Goal: Task Accomplishment & Management: Manage account settings

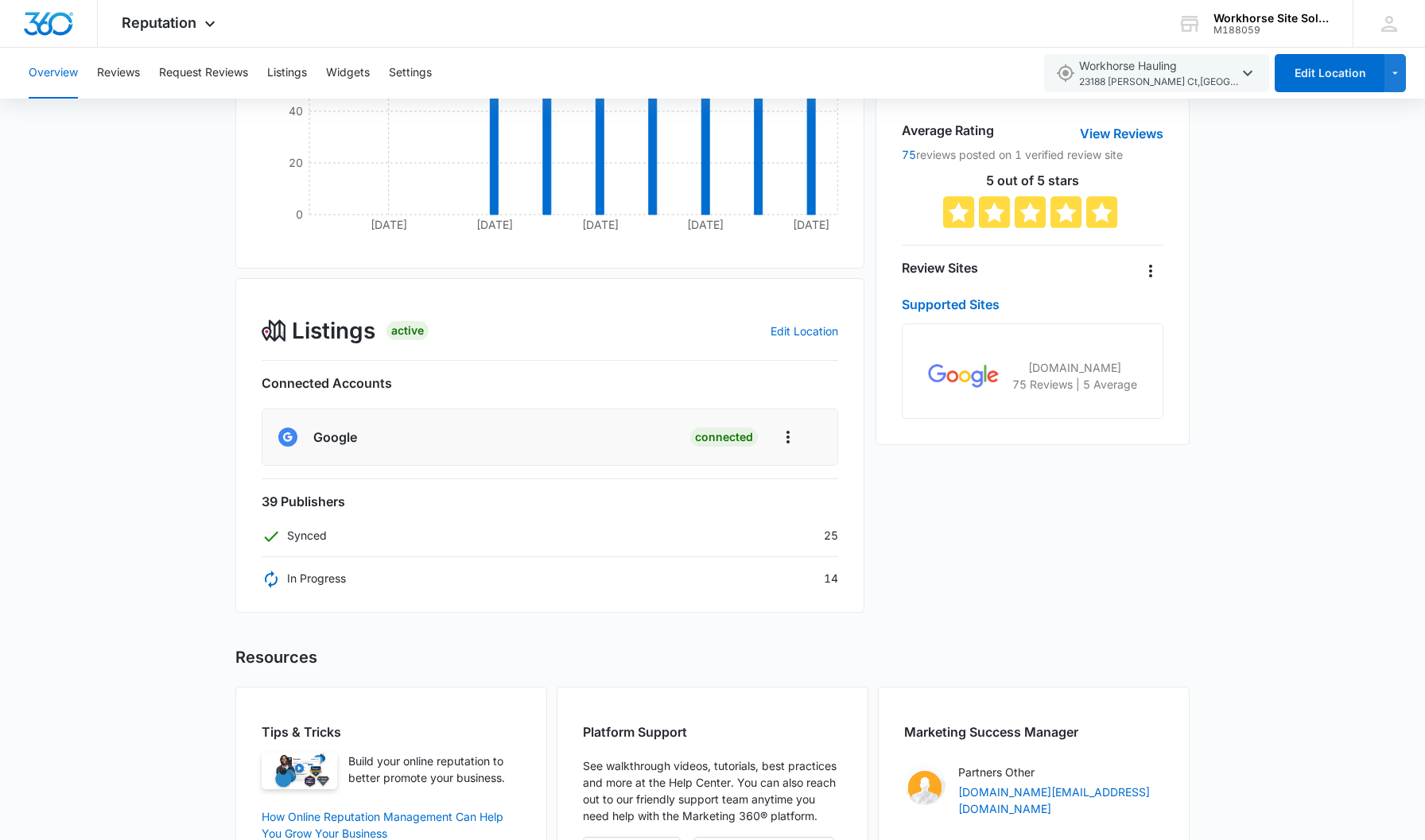
scroll to position [340, 0]
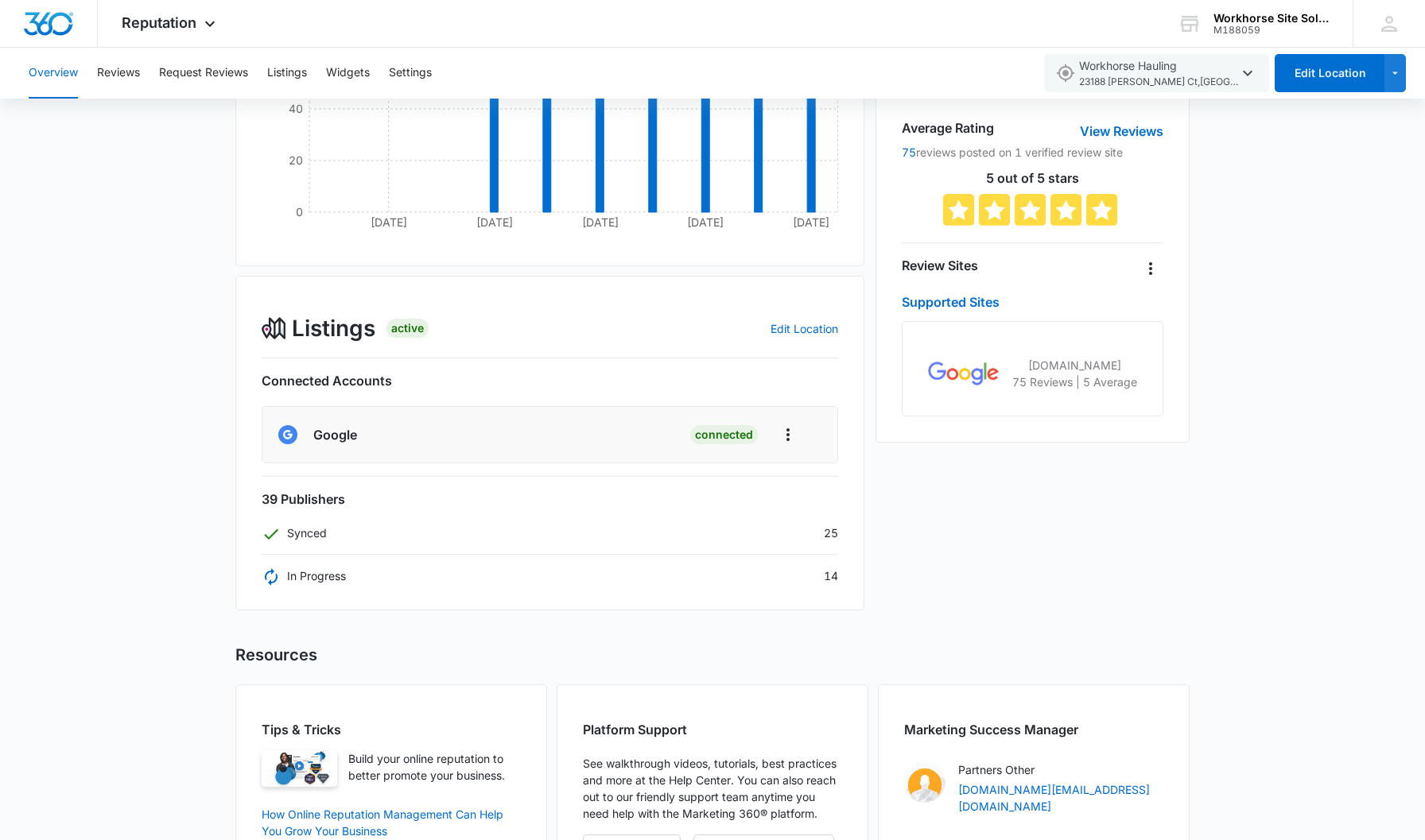
click at [326, 577] on p "In Progress" at bounding box center [304, 576] width 84 height 17
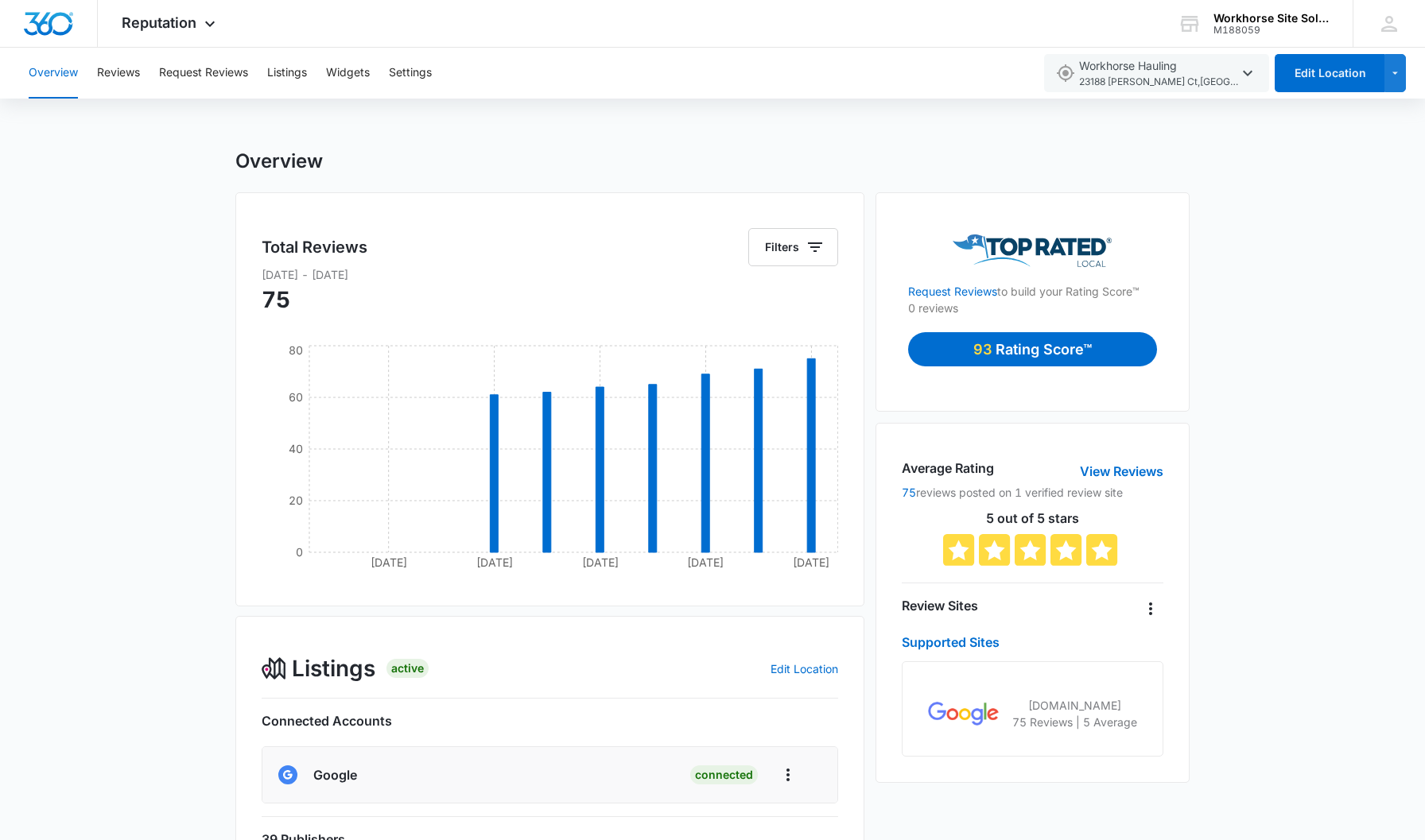
scroll to position [0, 0]
click at [1332, 82] on button "Edit Location" at bounding box center [1329, 73] width 110 height 38
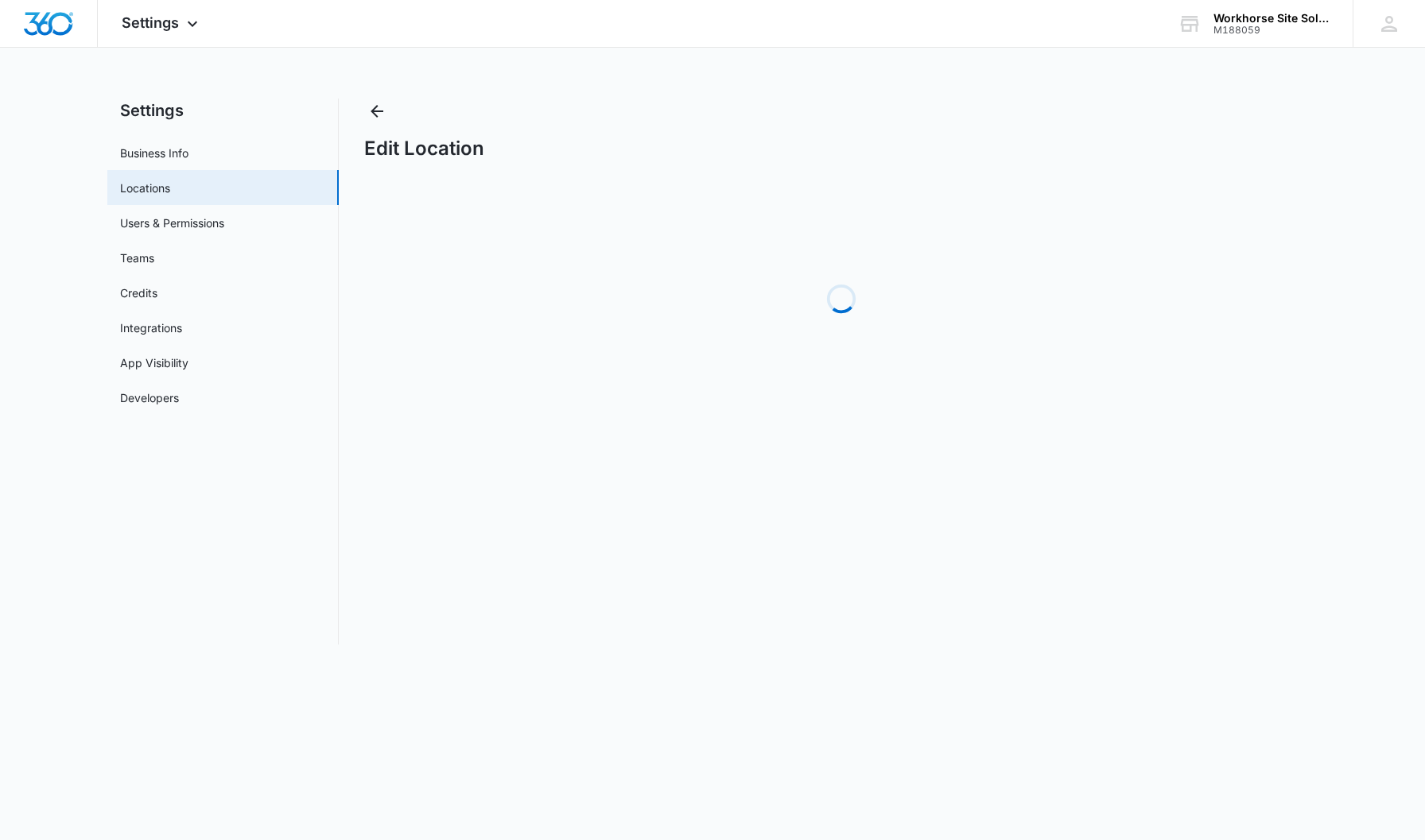
select select "[US_STATE]"
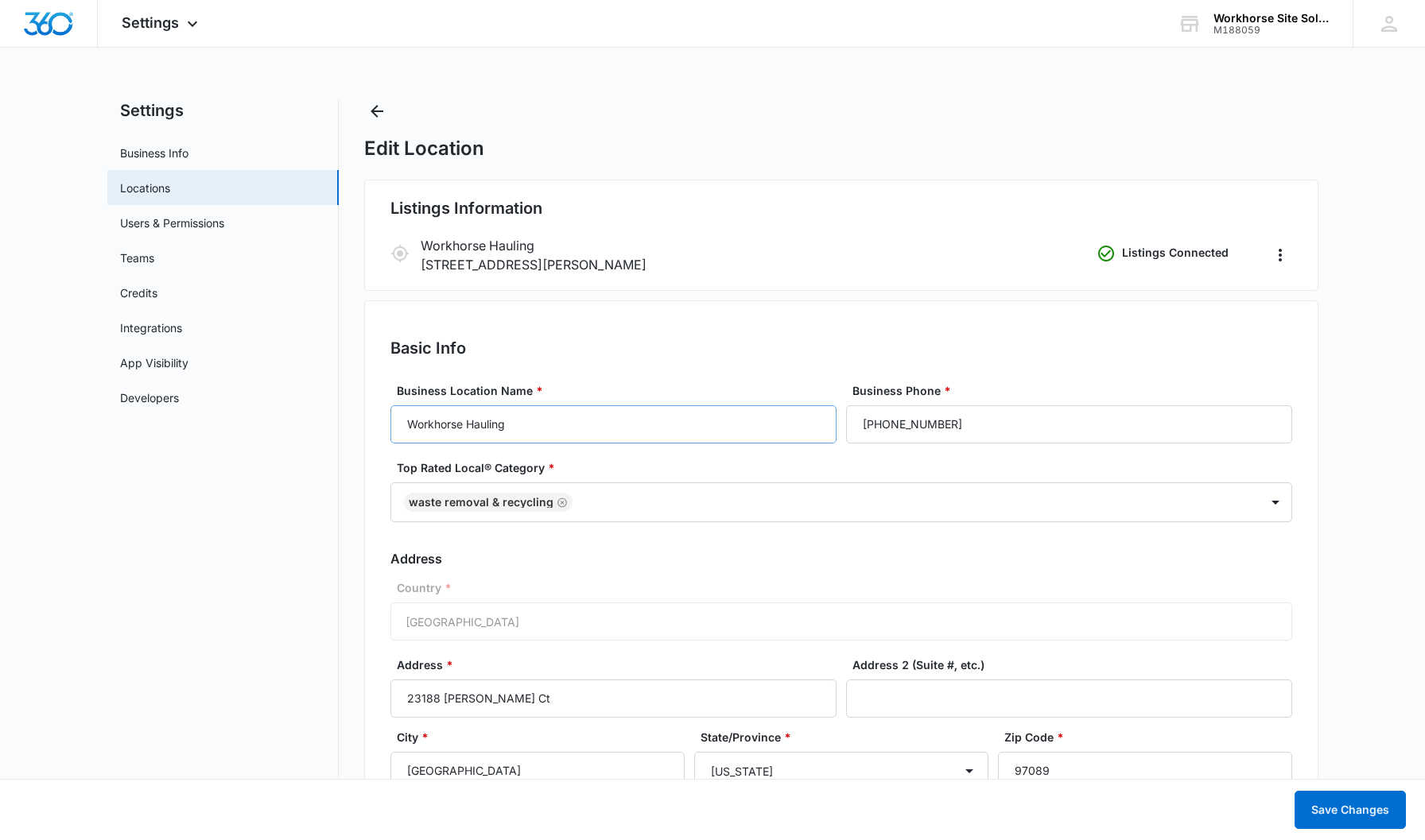
type input "[EMAIL_ADDRESS][DOMAIN_NAME]"
type input "W"
type input "Workhorse Site Solutions"
click at [1285, 253] on icon "Actions" at bounding box center [1280, 255] width 19 height 19
click at [526, 252] on p "Workhorse Hauling" at bounding box center [755, 246] width 669 height 19
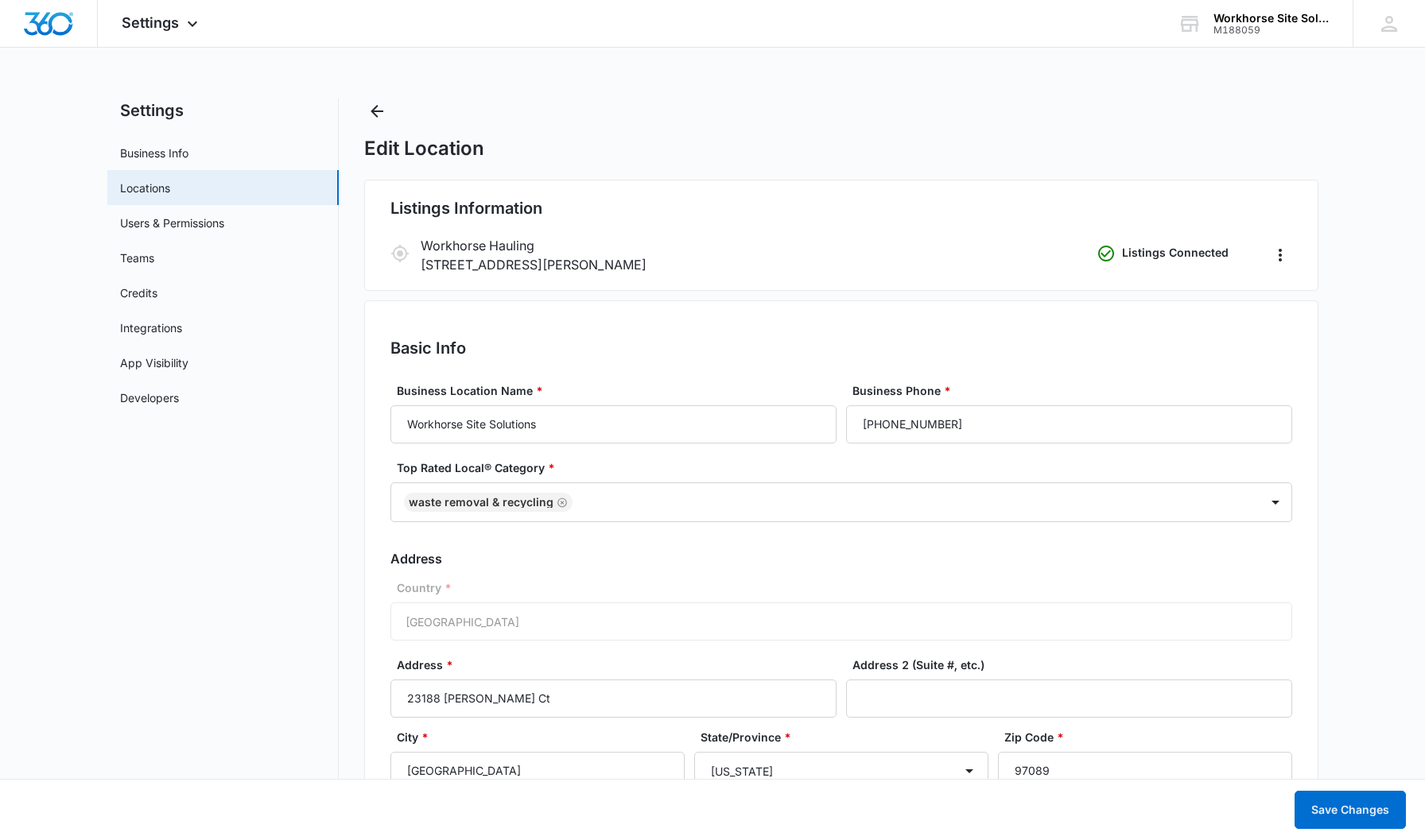
click at [726, 248] on p "Workhorse Hauling" at bounding box center [755, 246] width 669 height 19
click at [463, 236] on p "Workhorse Hauling" at bounding box center [755, 246] width 669 height 19
click at [400, 250] on icon at bounding box center [400, 253] width 19 height 19
click at [1282, 252] on icon "Actions" at bounding box center [1280, 255] width 19 height 19
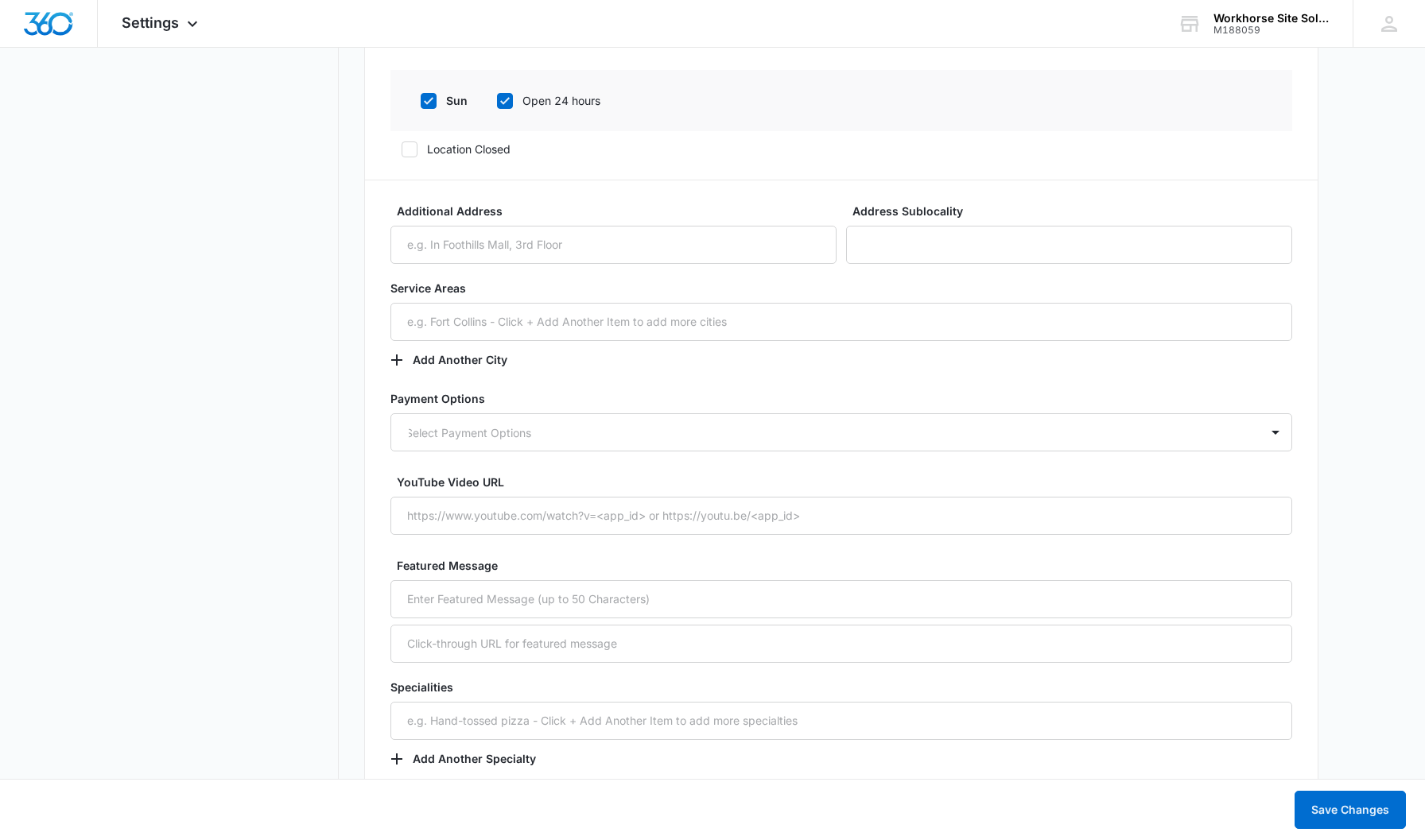
scroll to position [1678, 0]
click at [1273, 436] on div at bounding box center [1275, 435] width 26 height 26
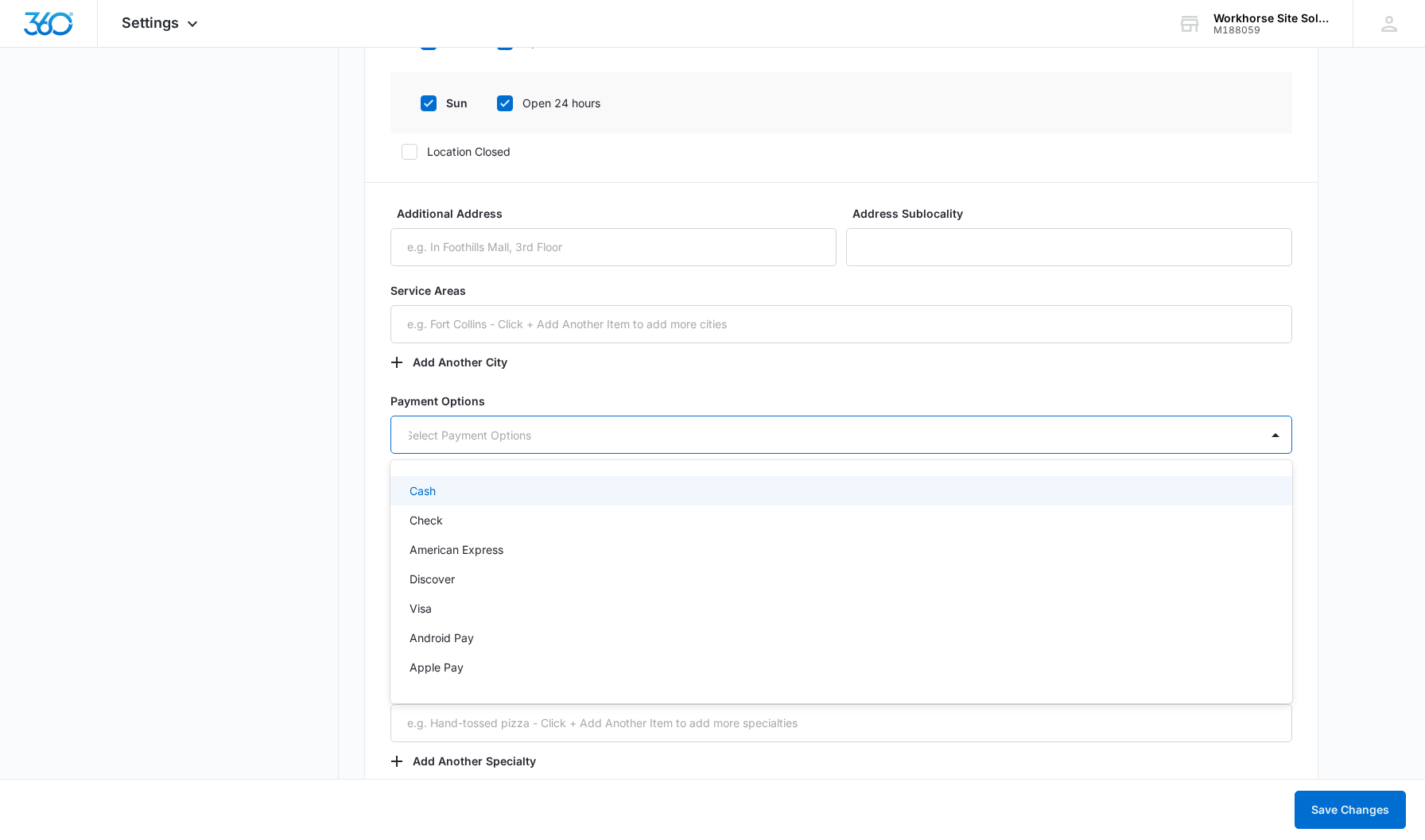
click at [437, 493] on div "Cash" at bounding box center [839, 491] width 860 height 17
click at [1272, 438] on div at bounding box center [1275, 436] width 26 height 26
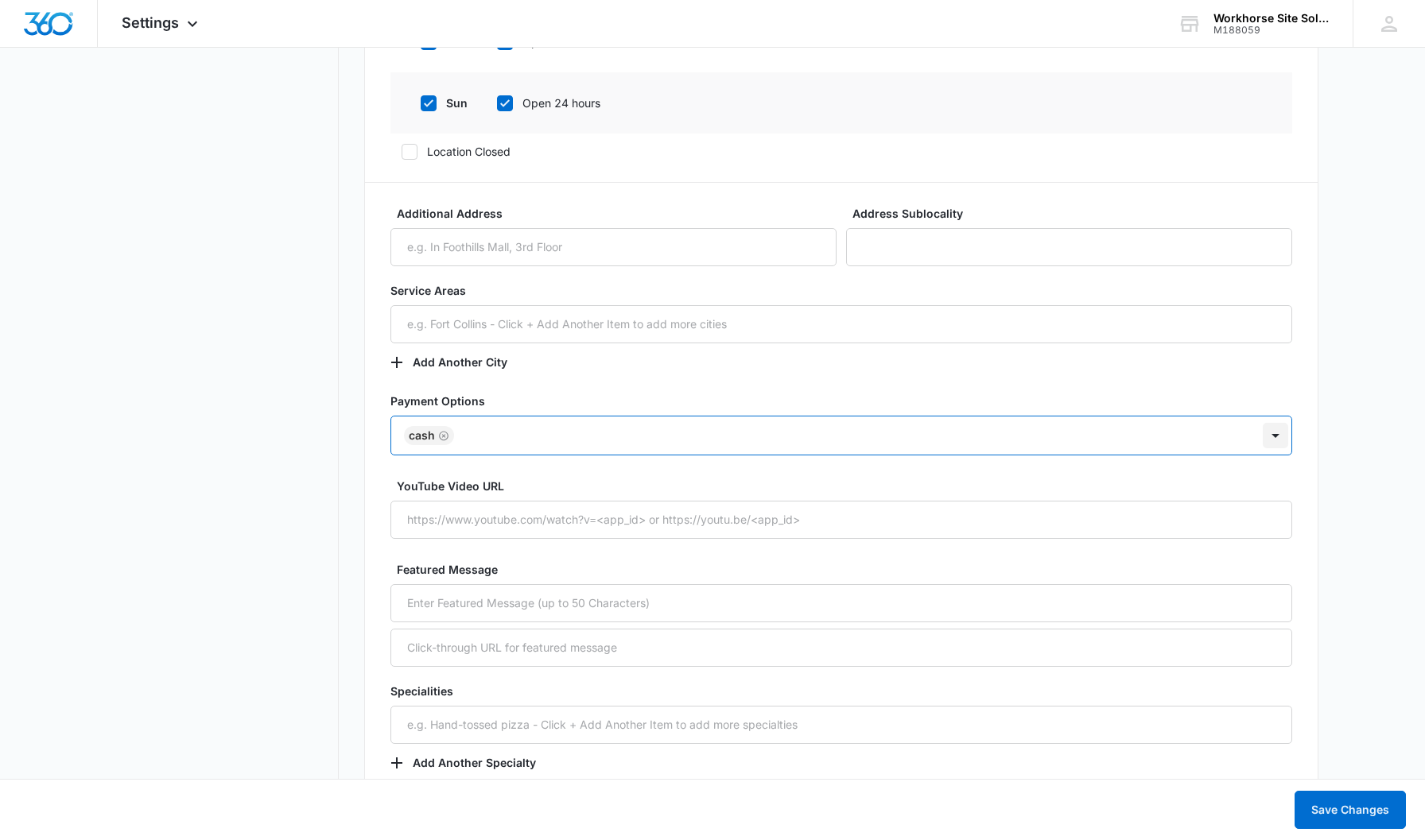
click at [1275, 438] on div at bounding box center [1275, 436] width 26 height 26
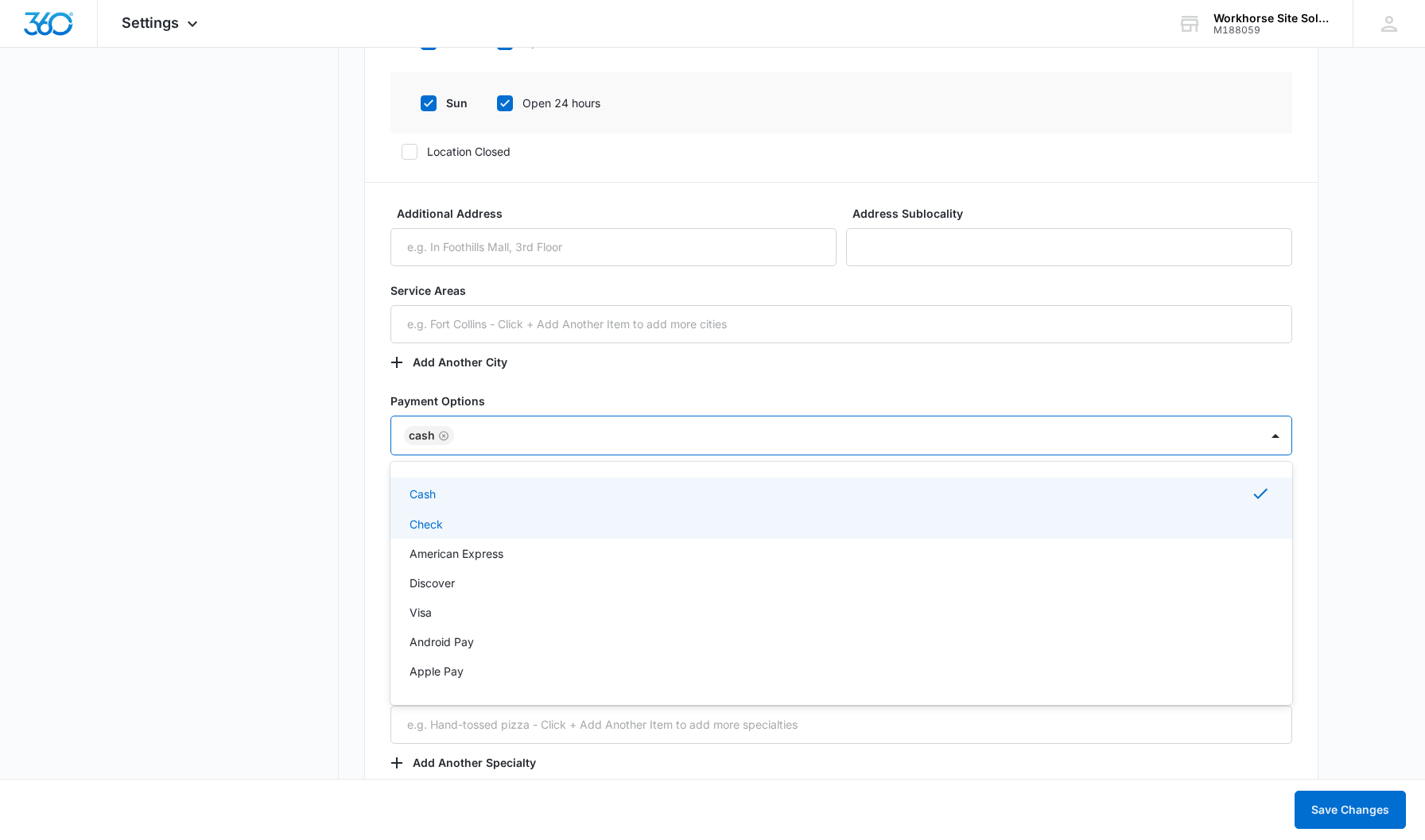
click at [686, 531] on div "Check" at bounding box center [839, 525] width 860 height 17
click at [1278, 438] on div at bounding box center [1275, 436] width 26 height 26
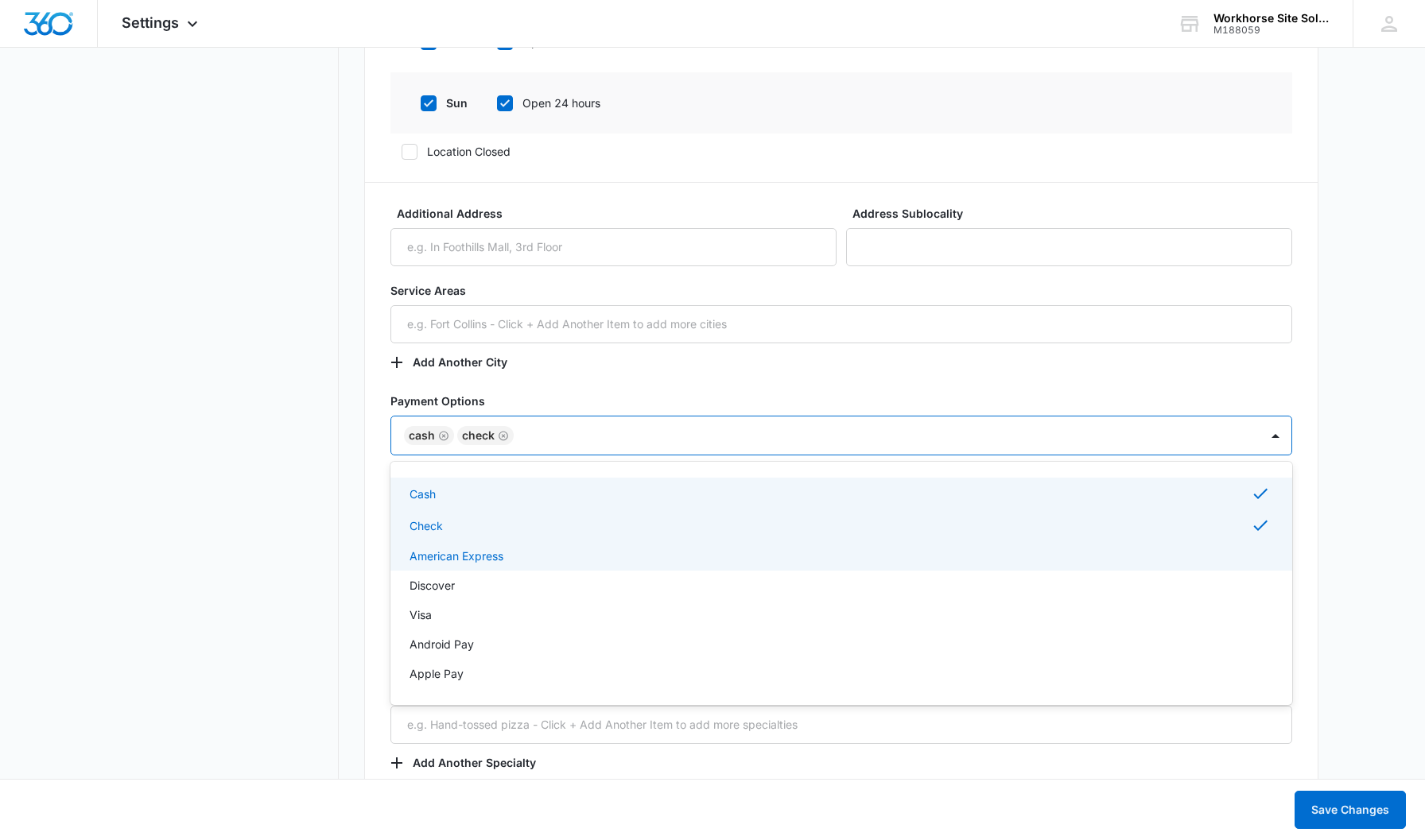
click at [438, 561] on p "American Express" at bounding box center [456, 556] width 94 height 17
click at [1276, 433] on div at bounding box center [1275, 436] width 26 height 26
click at [1276, 435] on div at bounding box center [1275, 436] width 26 height 26
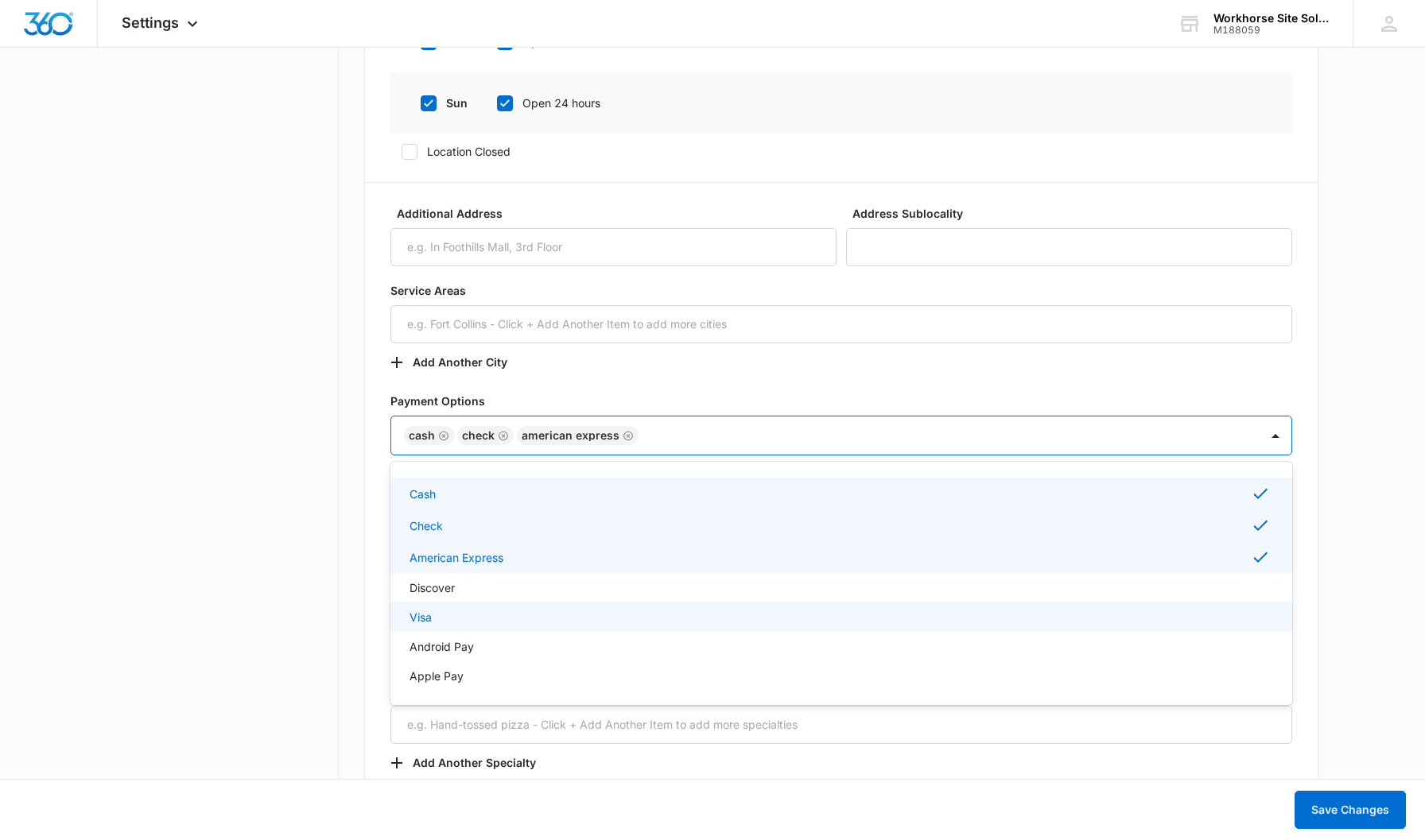
click at [478, 614] on div "Visa" at bounding box center [839, 618] width 860 height 17
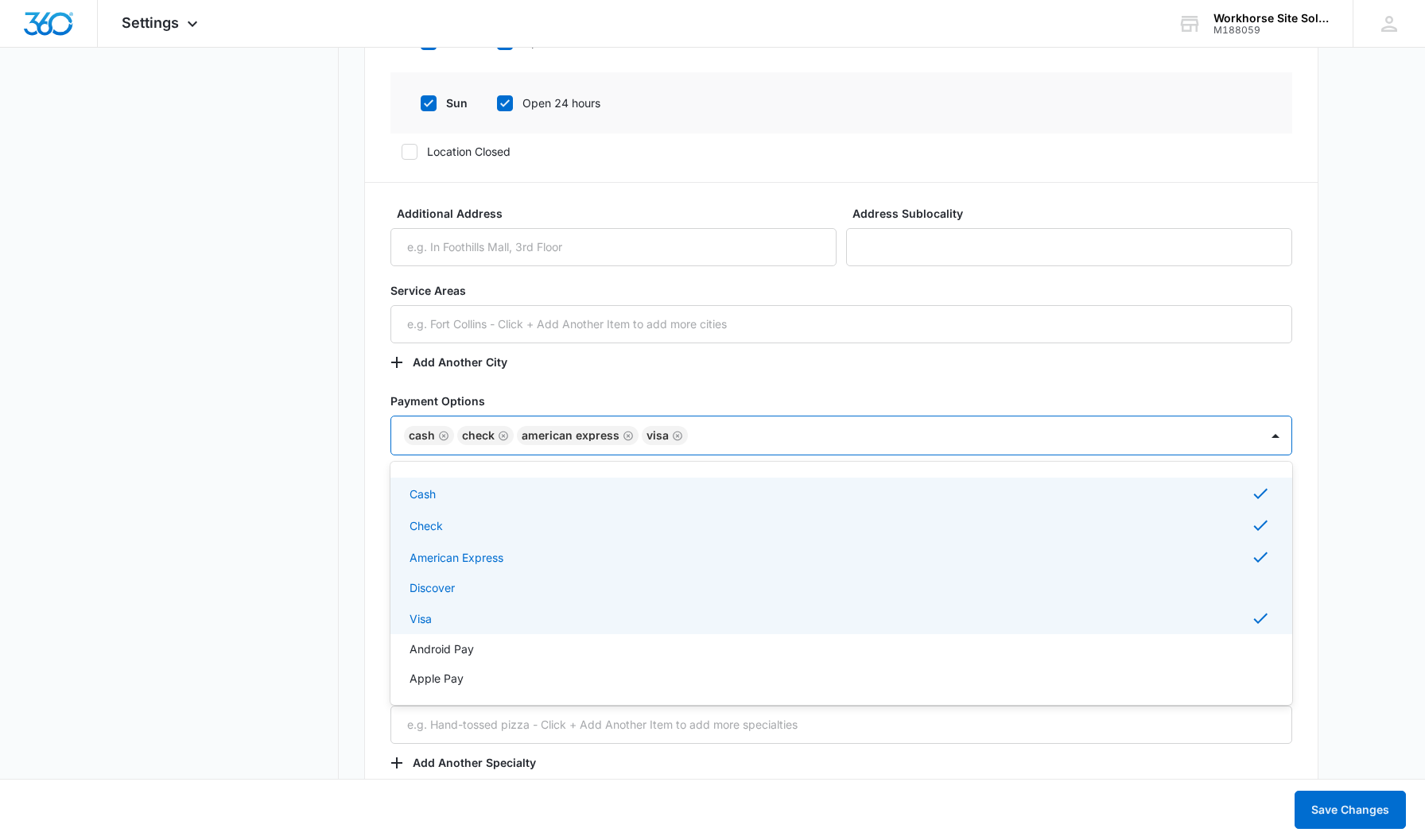
click at [604, 593] on div "Discover" at bounding box center [839, 588] width 860 height 17
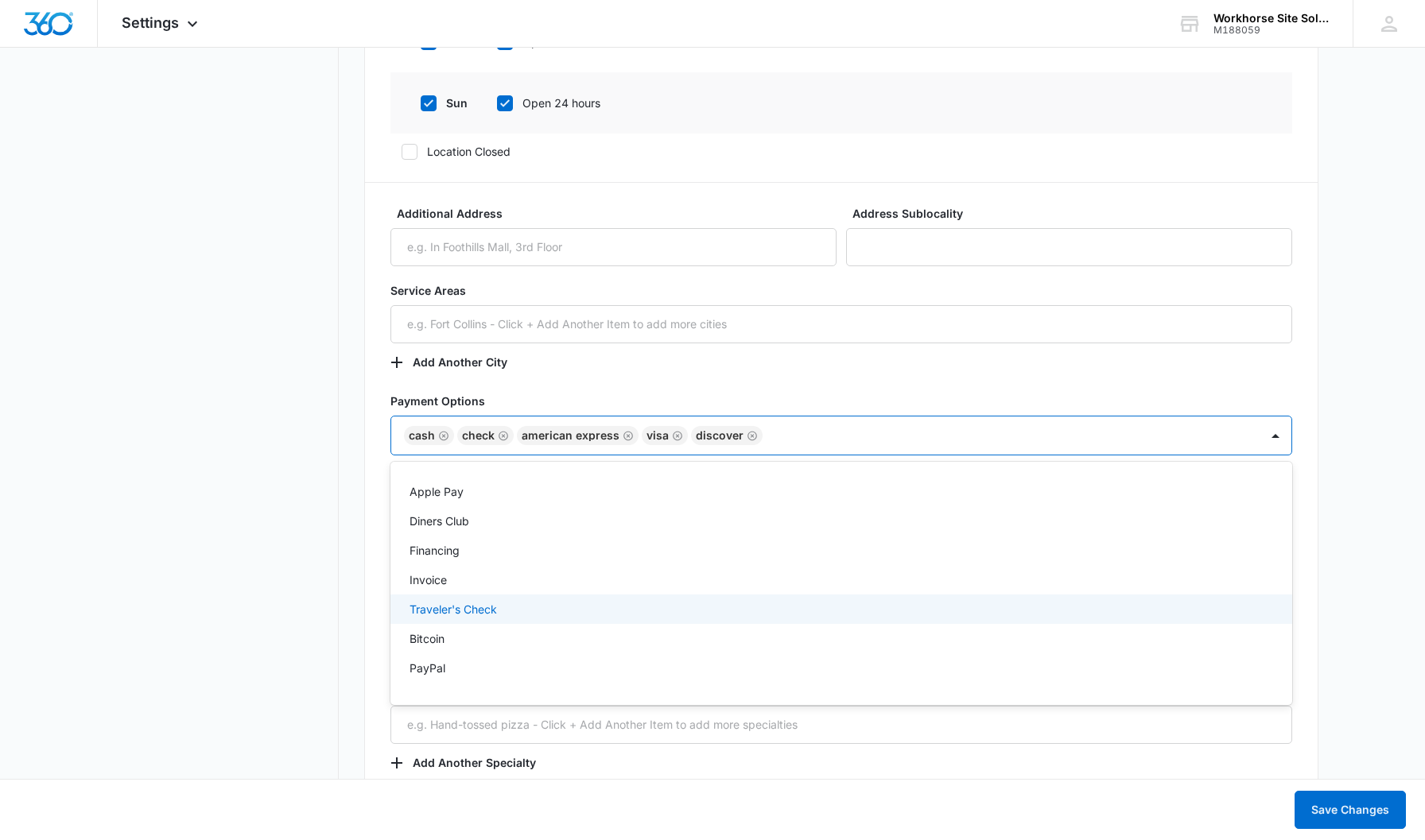
scroll to position [183, 0]
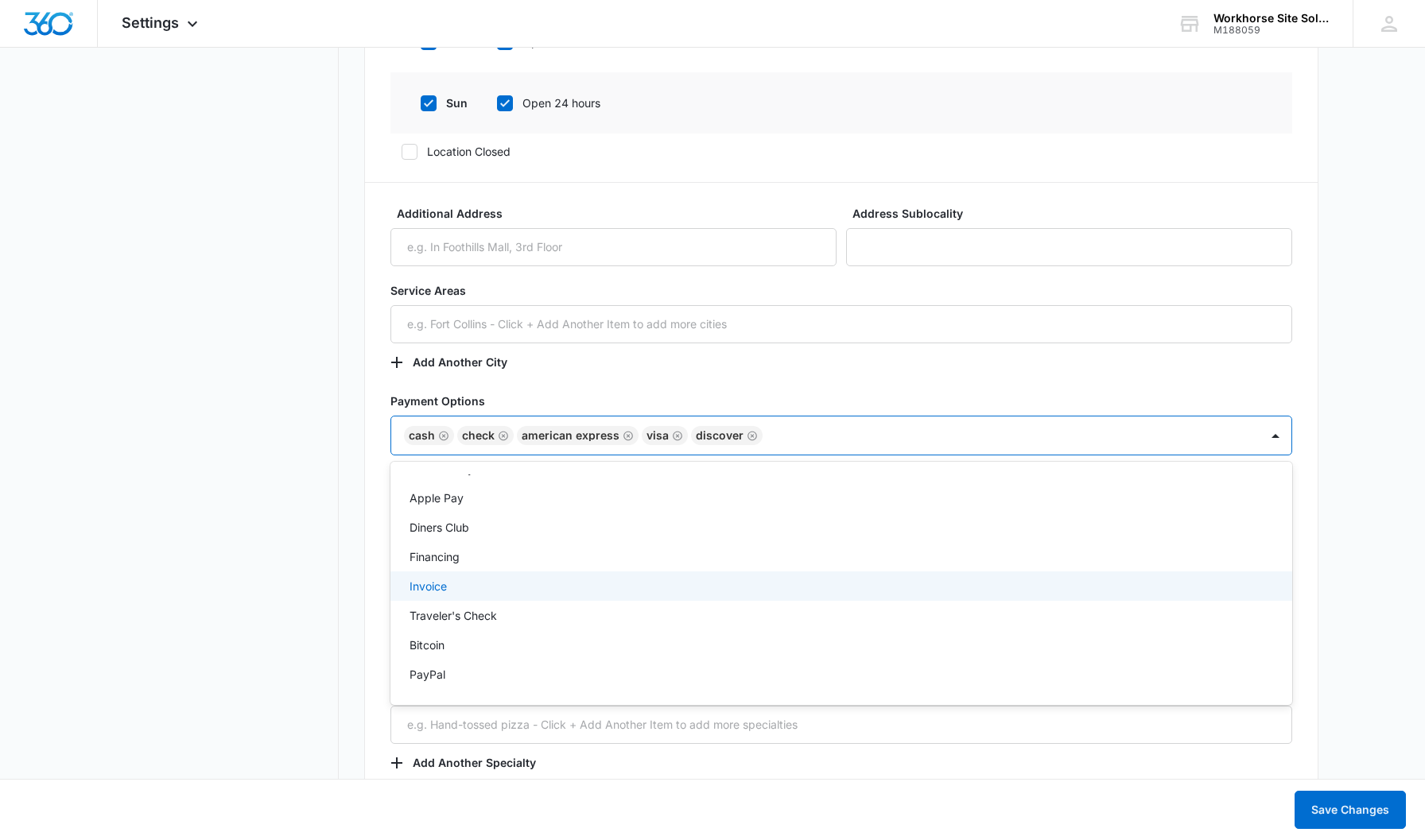
click at [464, 587] on div "Invoice" at bounding box center [839, 587] width 860 height 17
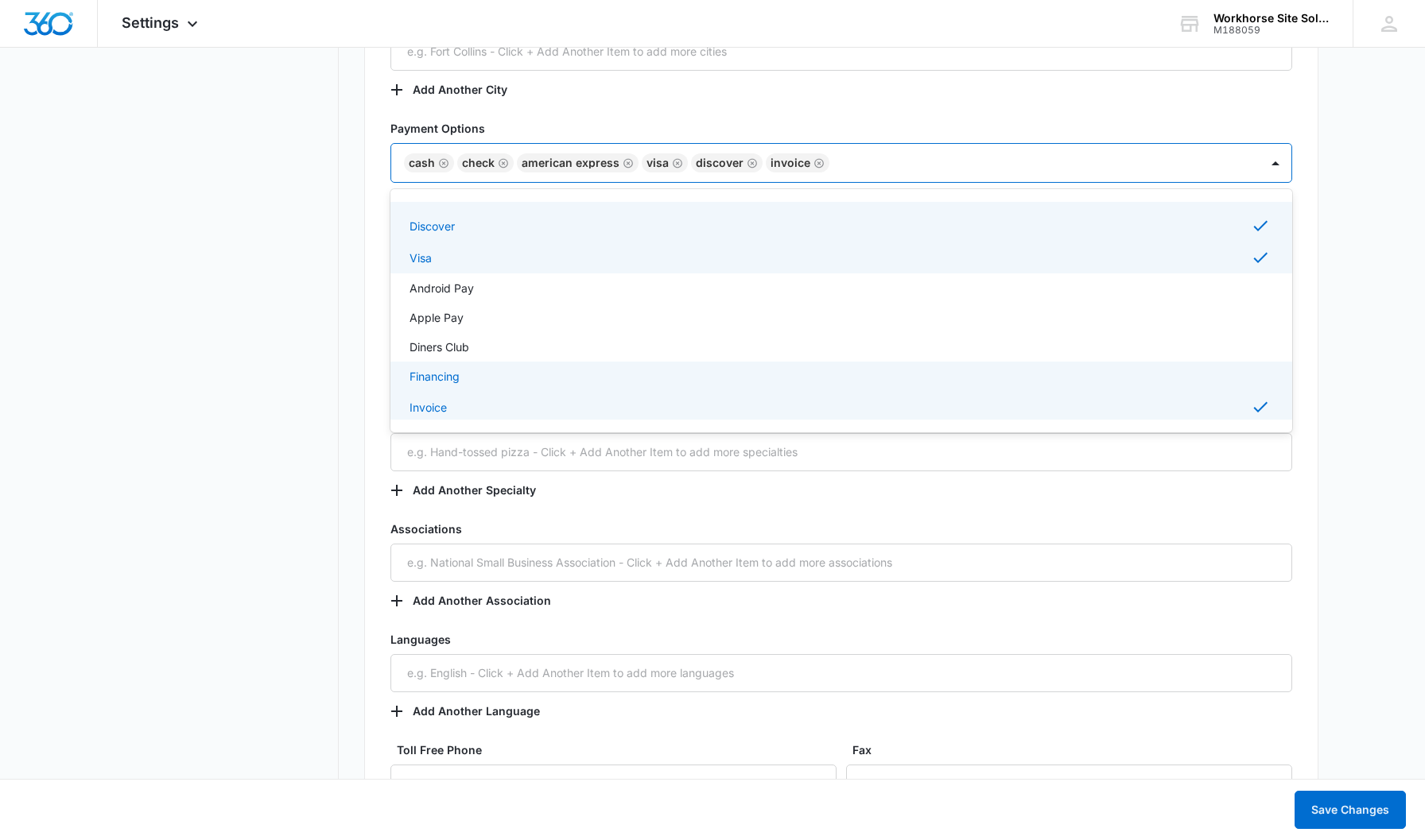
scroll to position [115, 0]
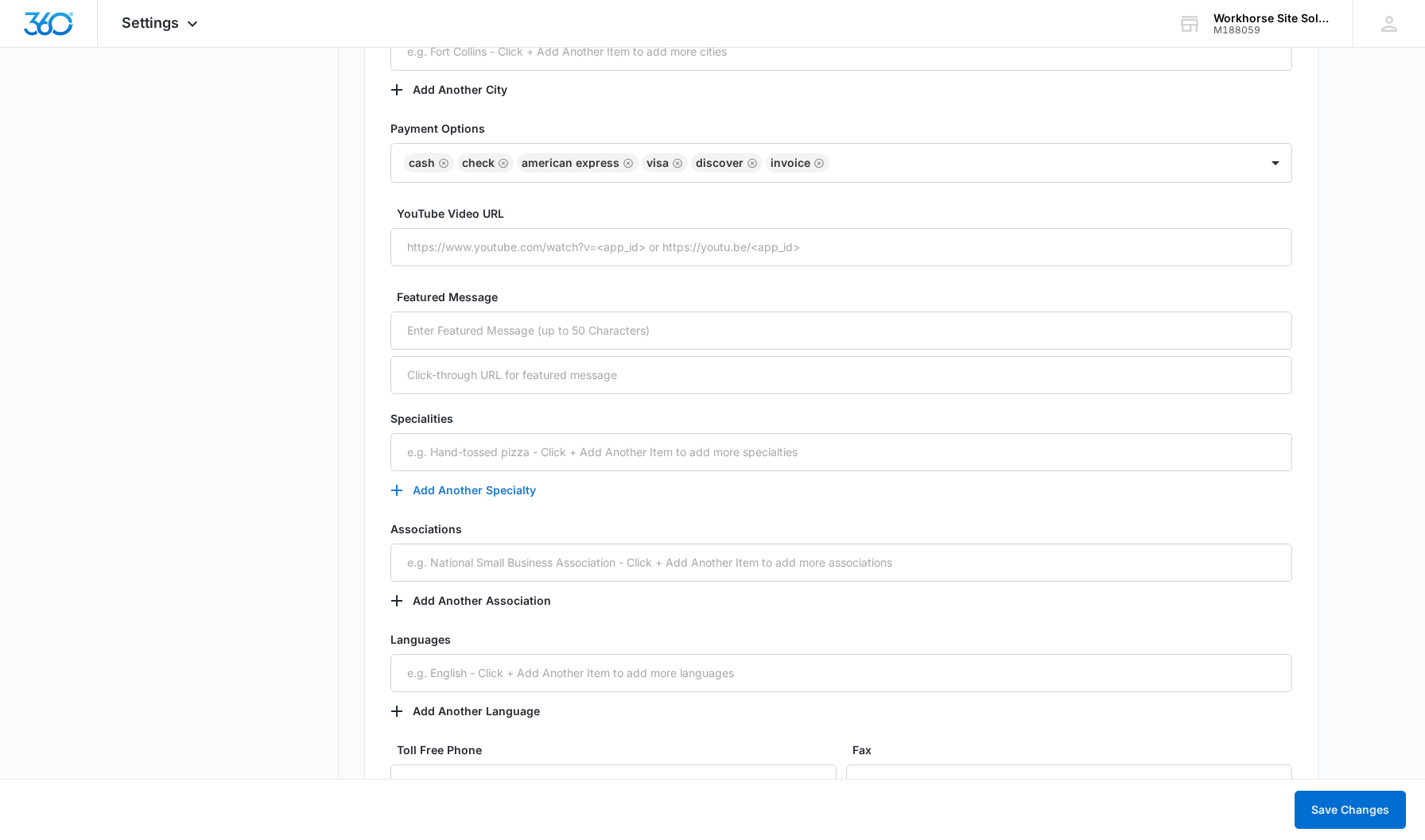
click at [456, 491] on button "Add Another Specialty" at bounding box center [471, 491] width 161 height 38
click at [628, 496] on div "Specialities Add Another Specialty" at bounding box center [841, 459] width 902 height 100
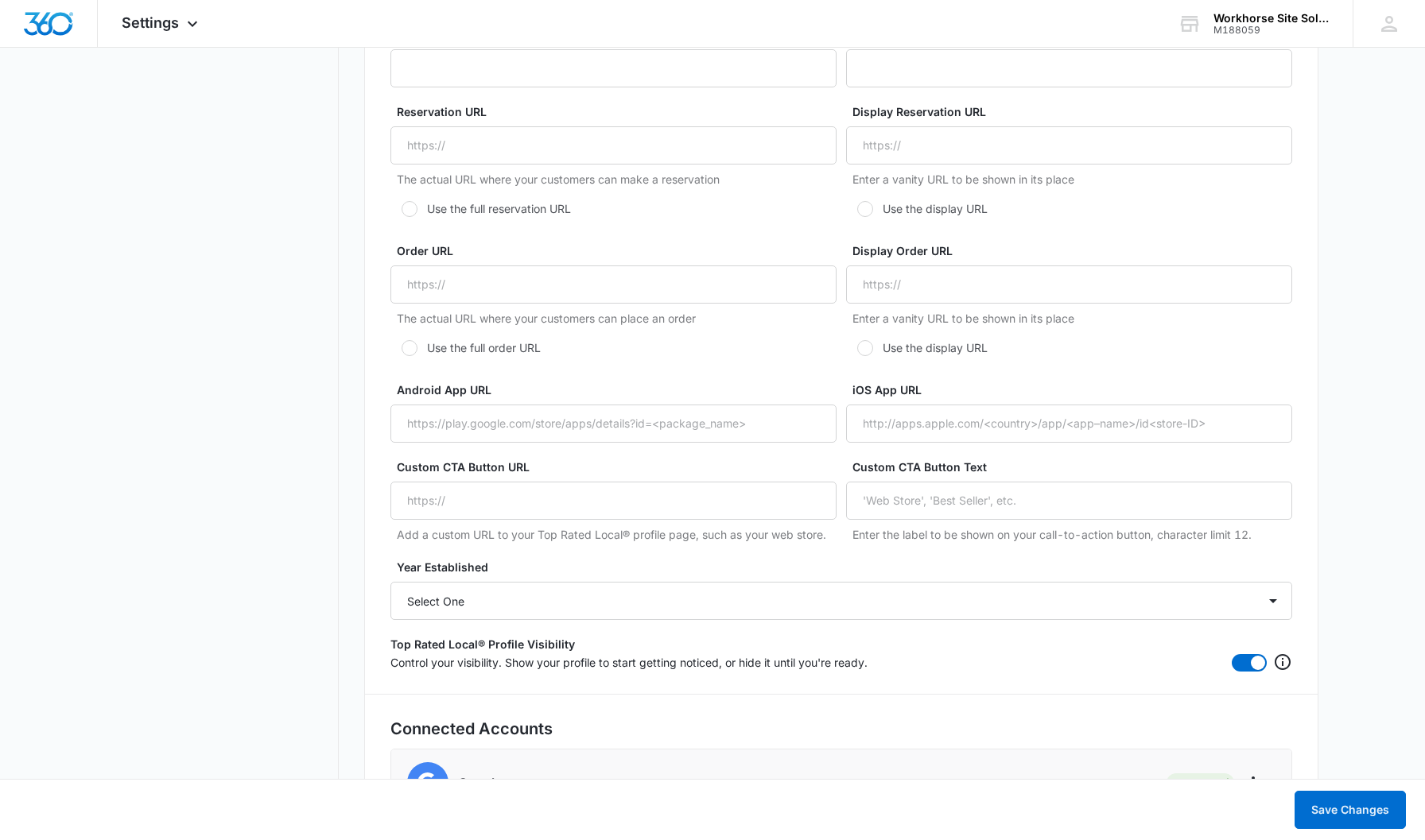
scroll to position [2668, 0]
select select "2023"
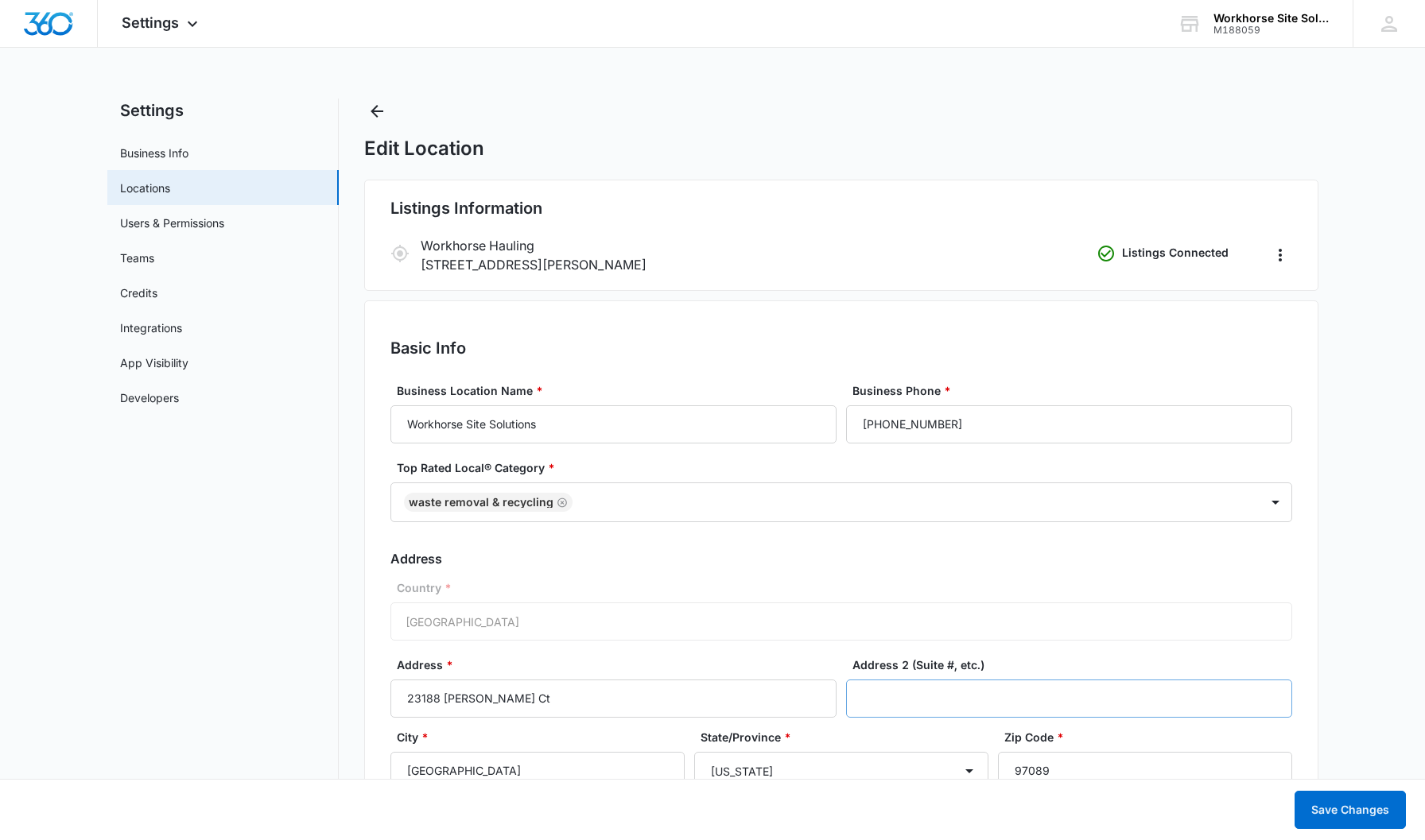
scroll to position [0, 0]
click at [1348, 812] on button "Save Changes" at bounding box center [1349, 810] width 111 height 38
click at [1391, 17] on icon at bounding box center [1389, 24] width 16 height 16
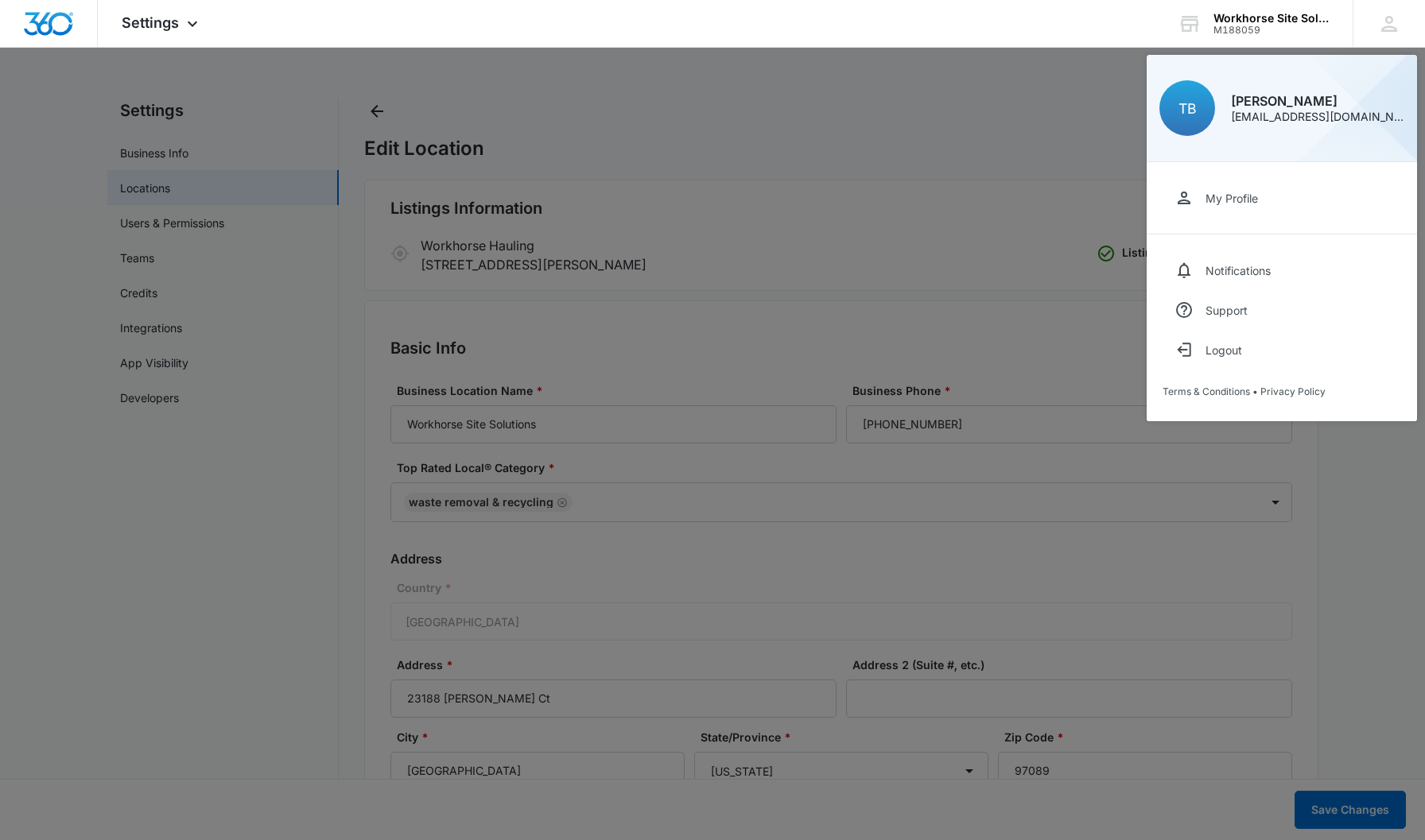
click at [707, 154] on div at bounding box center [712, 420] width 1425 height 840
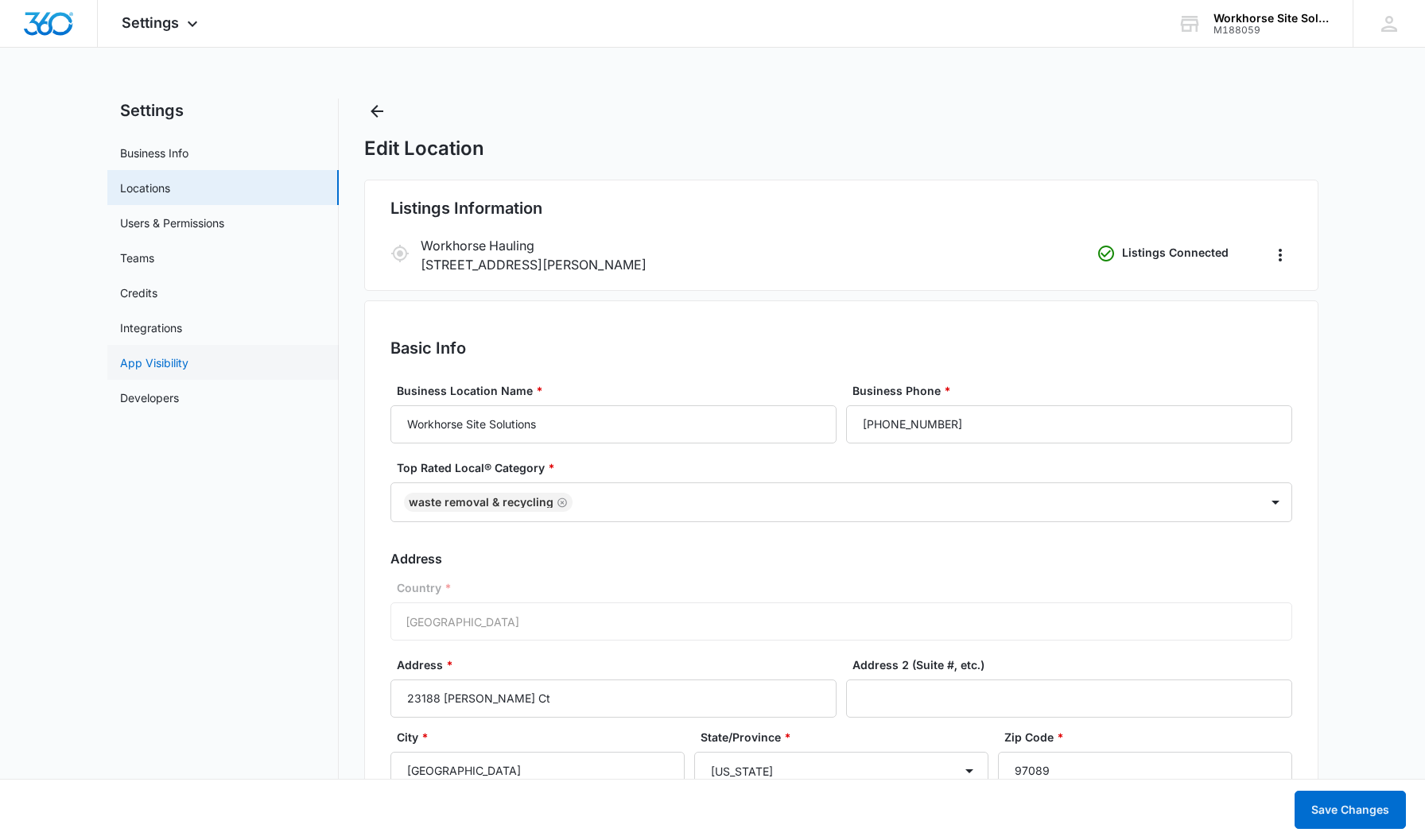
click at [171, 363] on link "App Visibility" at bounding box center [154, 364] width 68 height 17
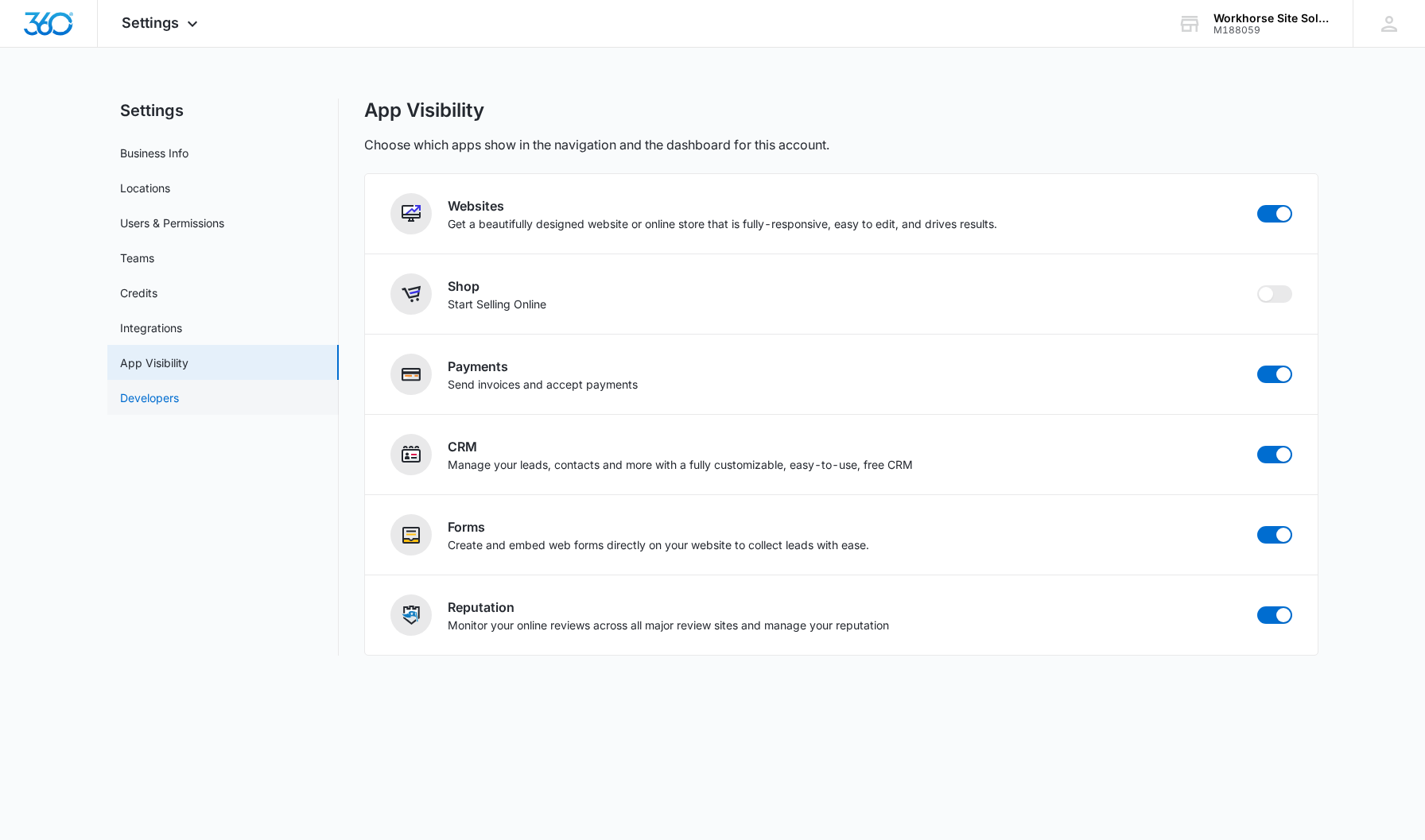
click at [159, 394] on link "Developers" at bounding box center [149, 398] width 59 height 17
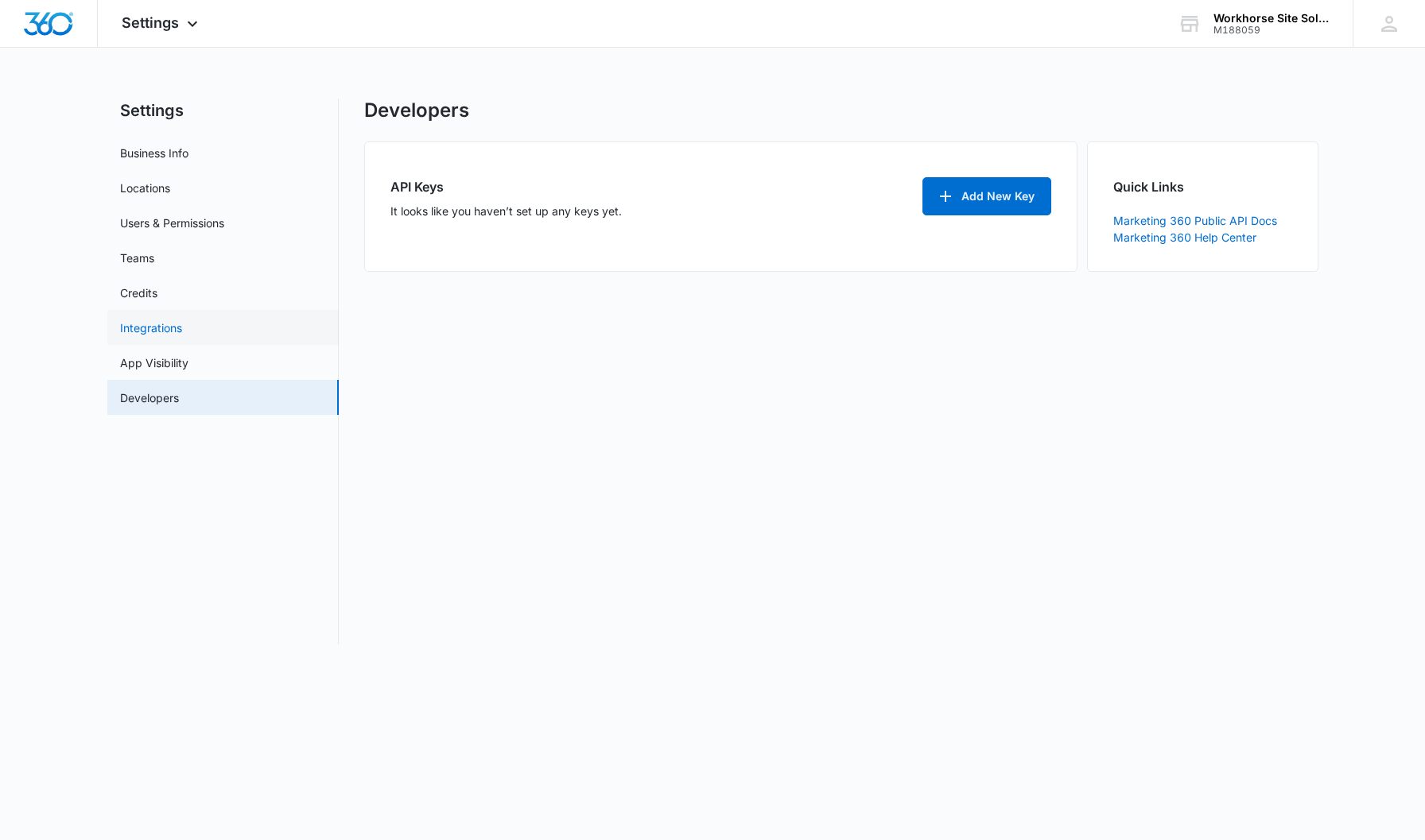
click at [154, 327] on link "Integrations" at bounding box center [150, 328] width 62 height 17
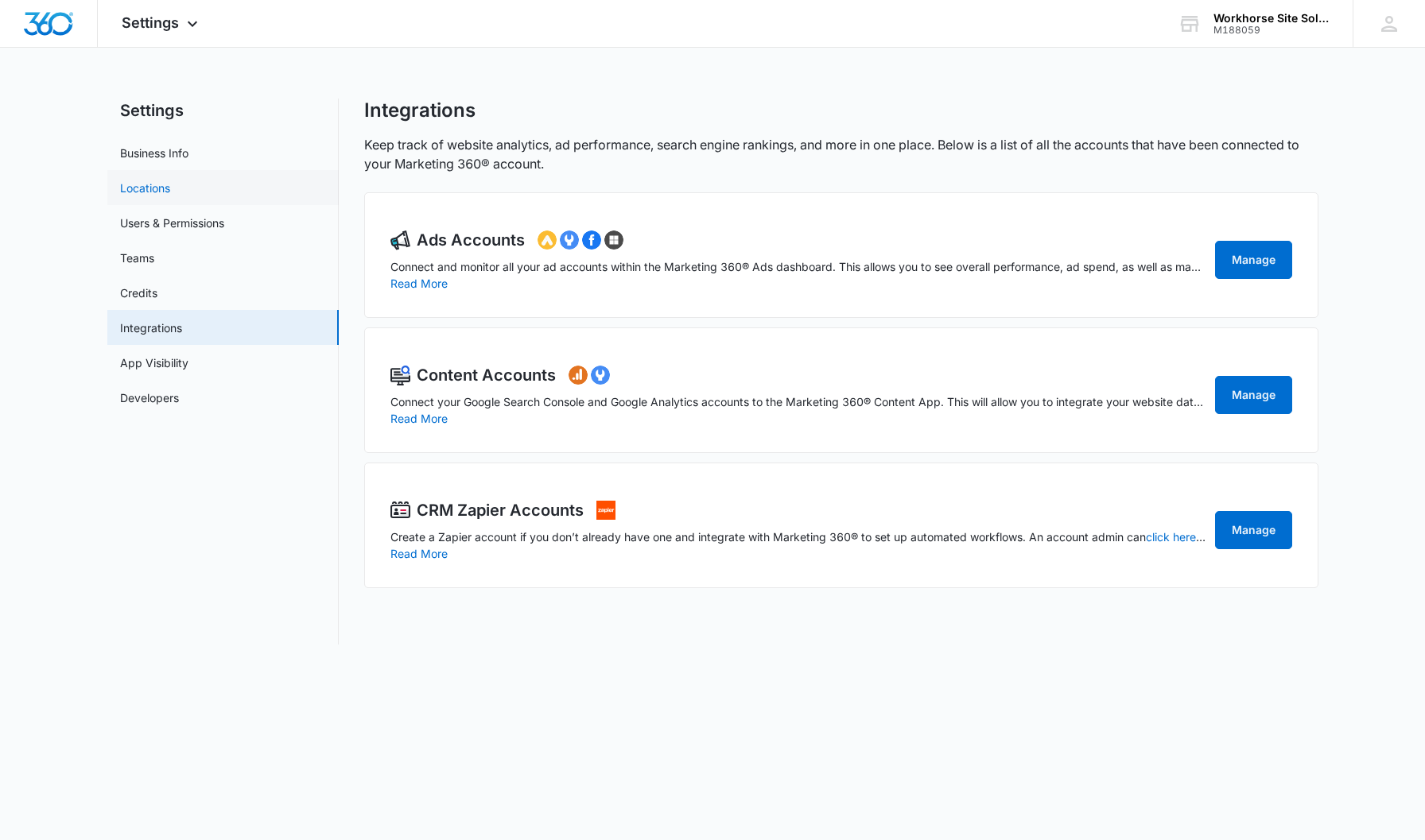
click at [159, 185] on link "Locations" at bounding box center [144, 188] width 50 height 17
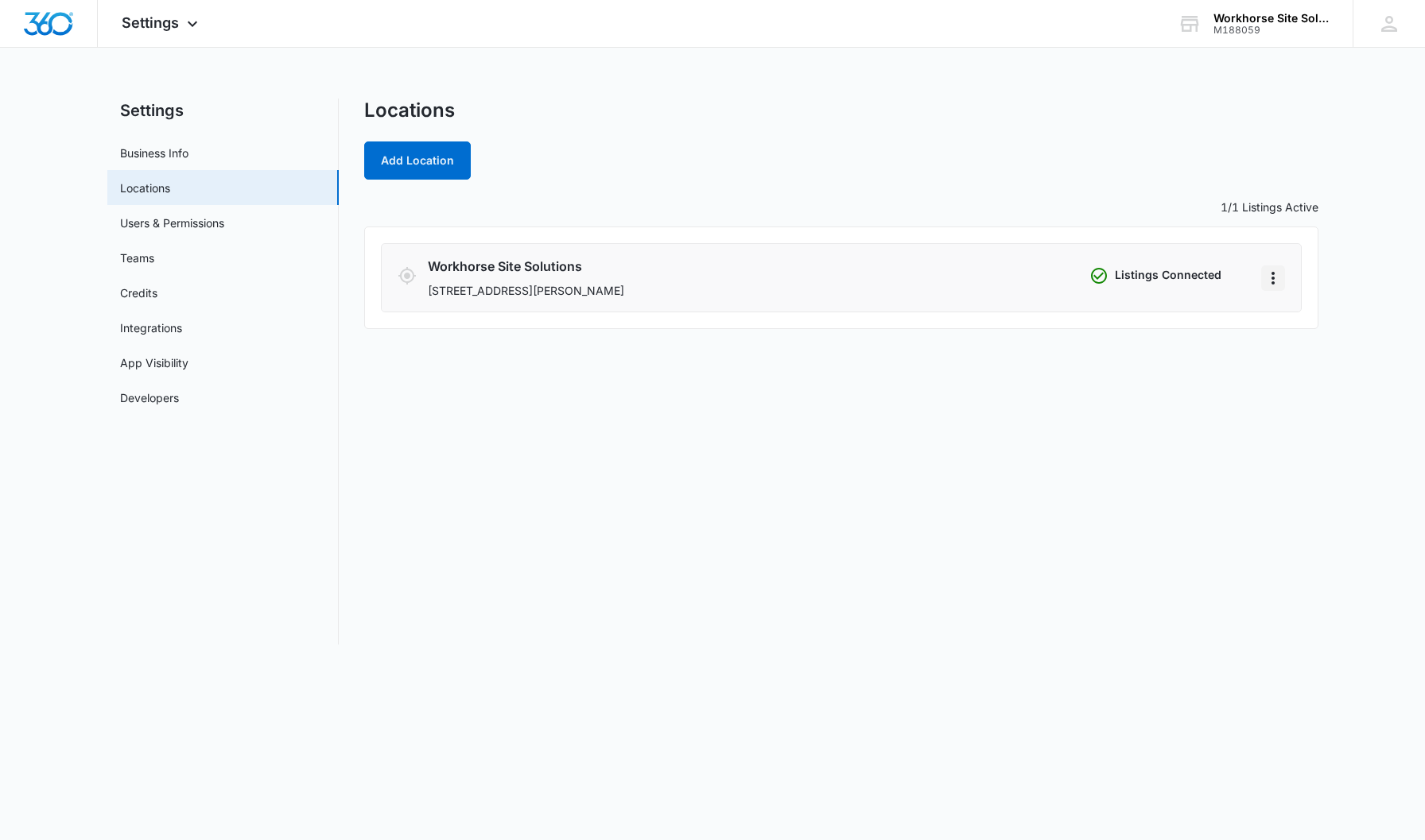
click at [1273, 276] on icon "Actions" at bounding box center [1272, 277] width 3 height 12
click at [1290, 327] on link "Edit" at bounding box center [1290, 322] width 20 height 13
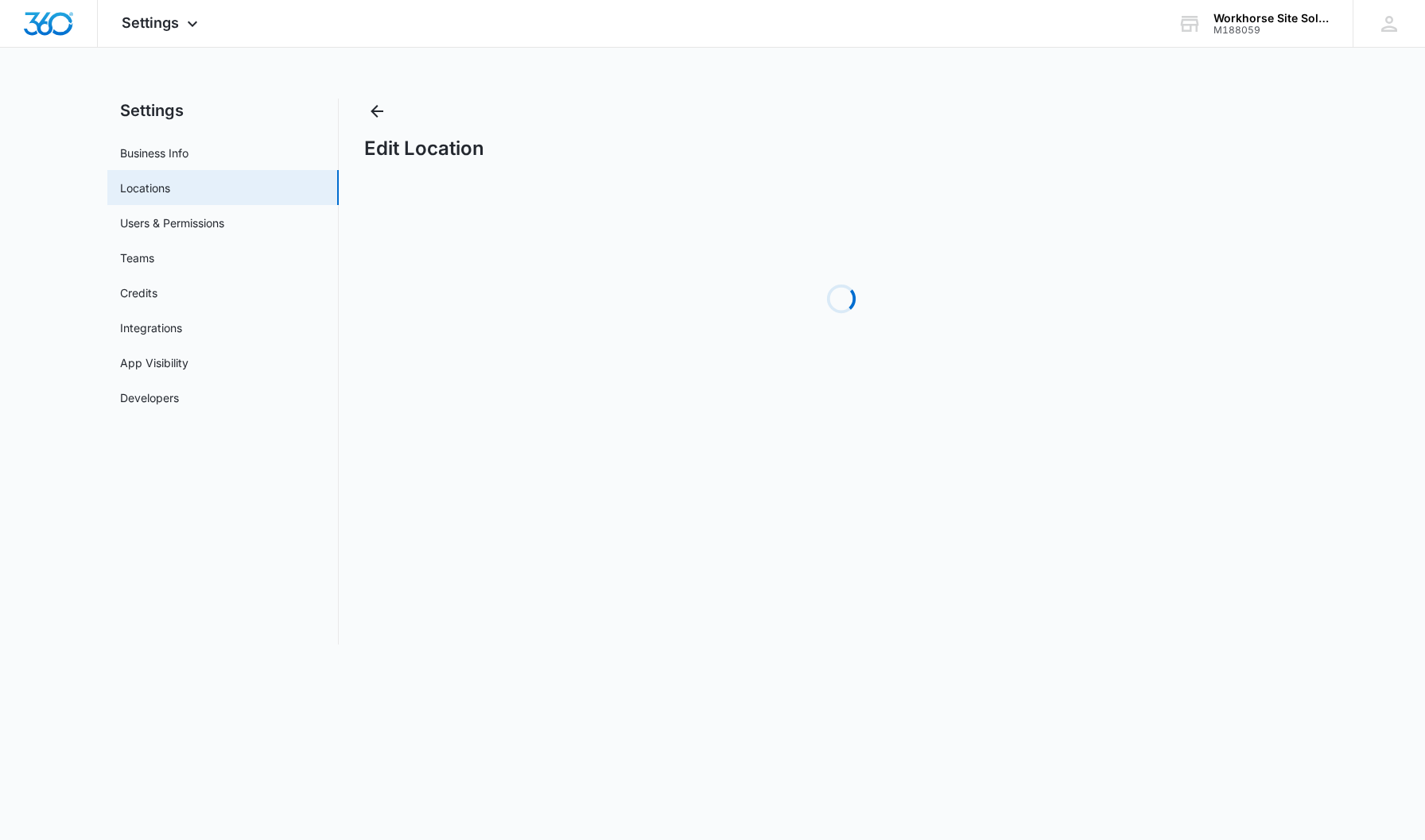
select select "[US_STATE]"
select select "2023"
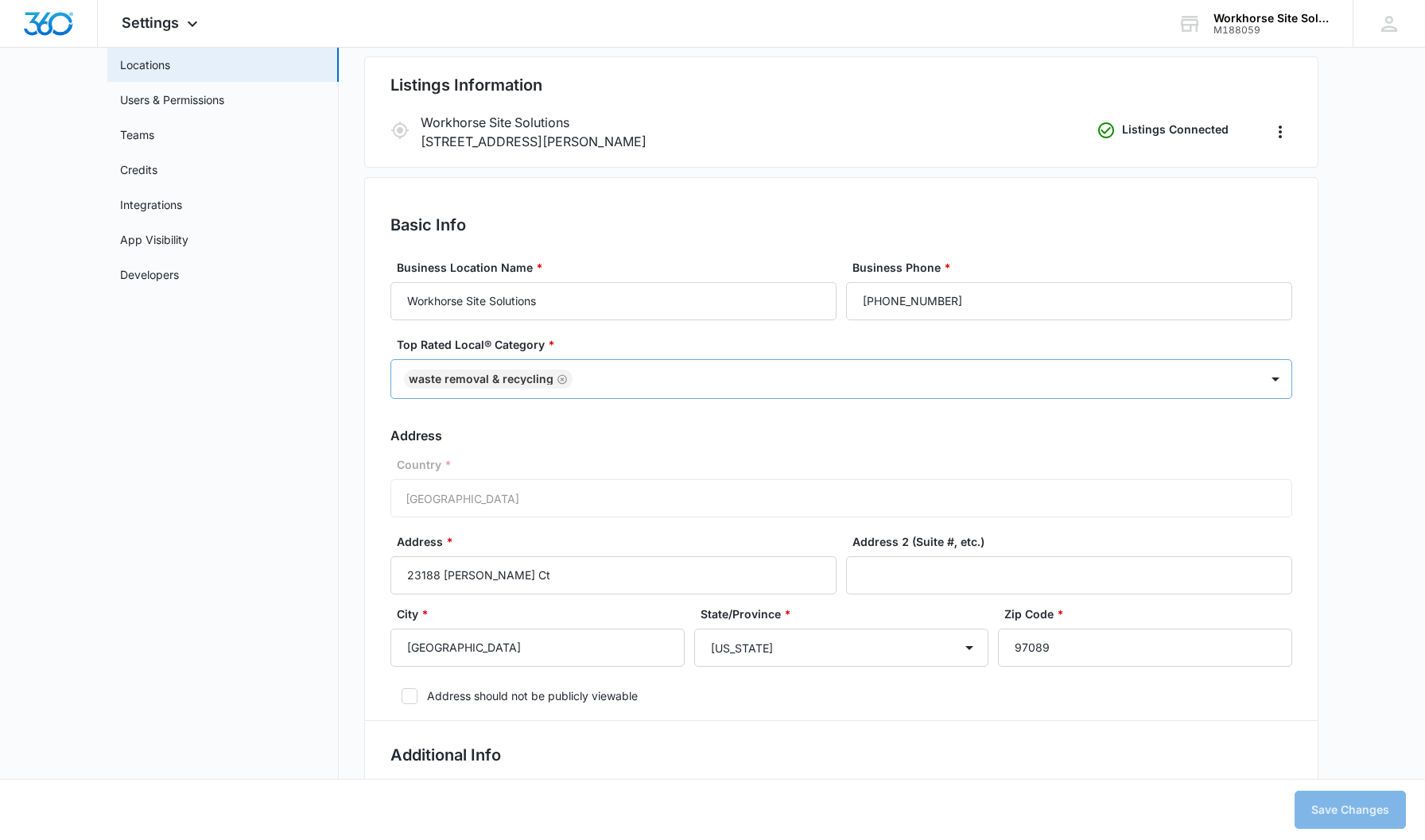
scroll to position [124, 0]
click at [604, 575] on input "23188 SE Belmont Ct" at bounding box center [613, 574] width 446 height 38
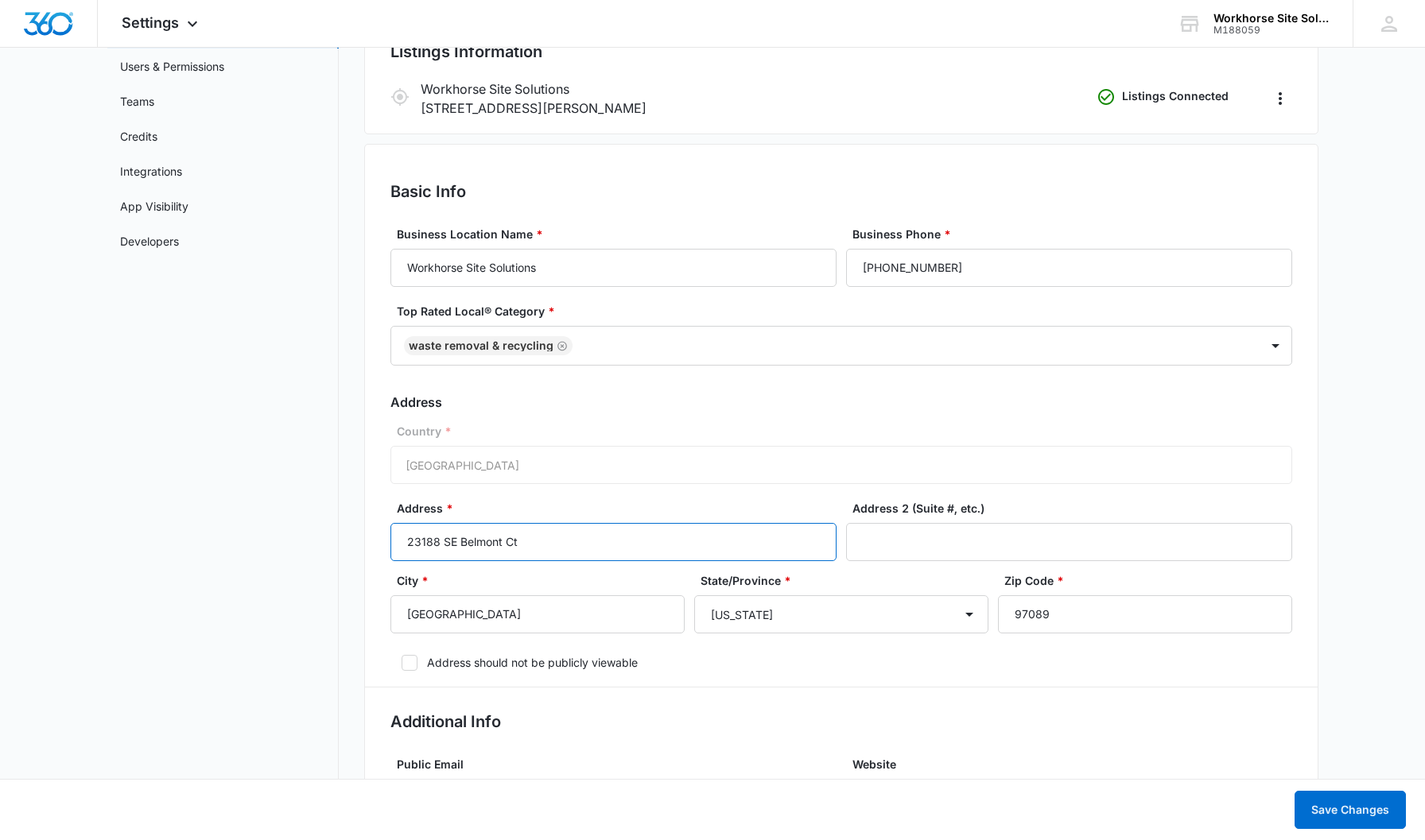
scroll to position [157, 0]
type input "23188 SE Belmont Ct"
click at [1271, 347] on div at bounding box center [1275, 345] width 26 height 26
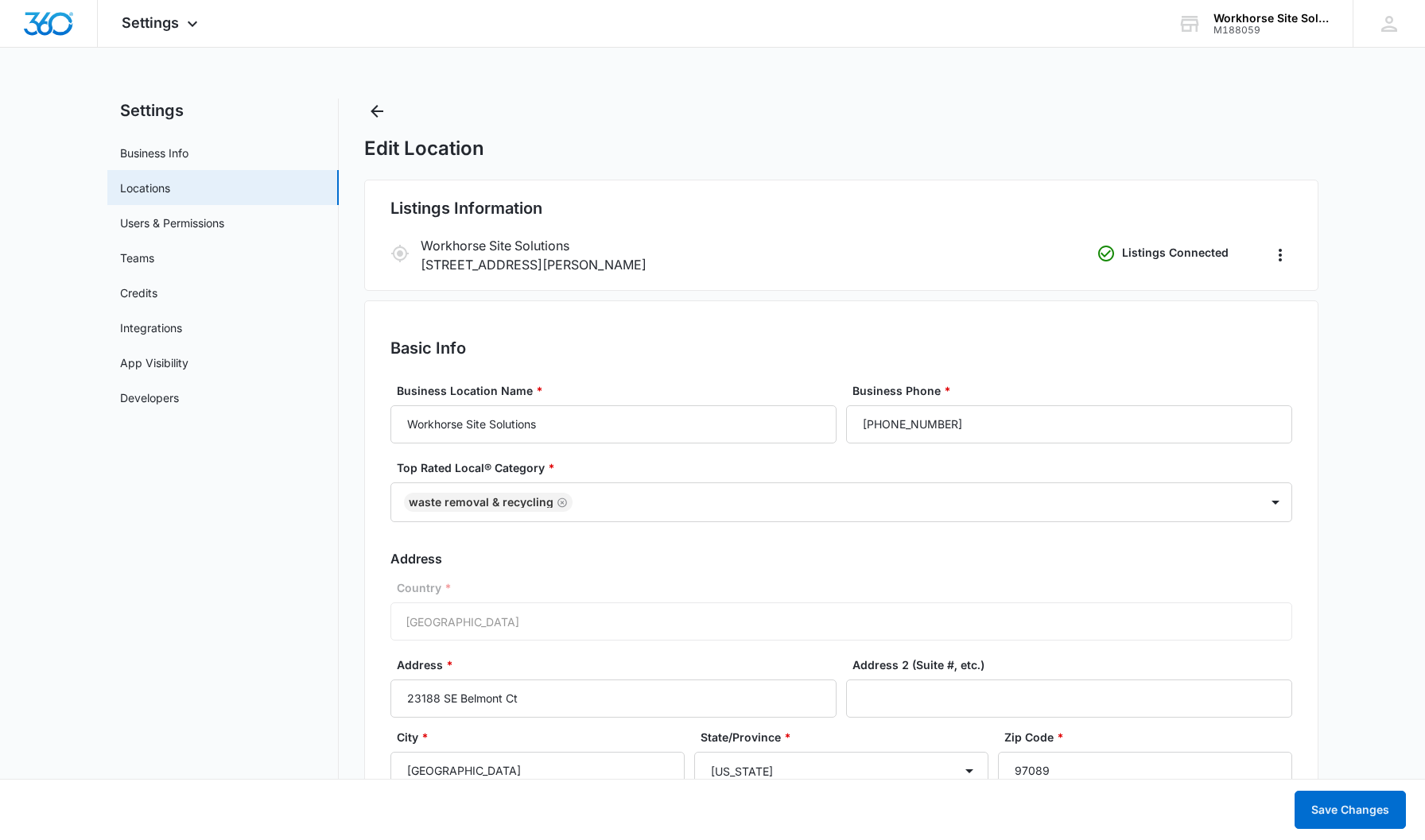
scroll to position [0, 0]
click at [1342, 807] on button "Save Changes" at bounding box center [1349, 810] width 111 height 38
click at [183, 159] on link "Business Info" at bounding box center [154, 153] width 68 height 17
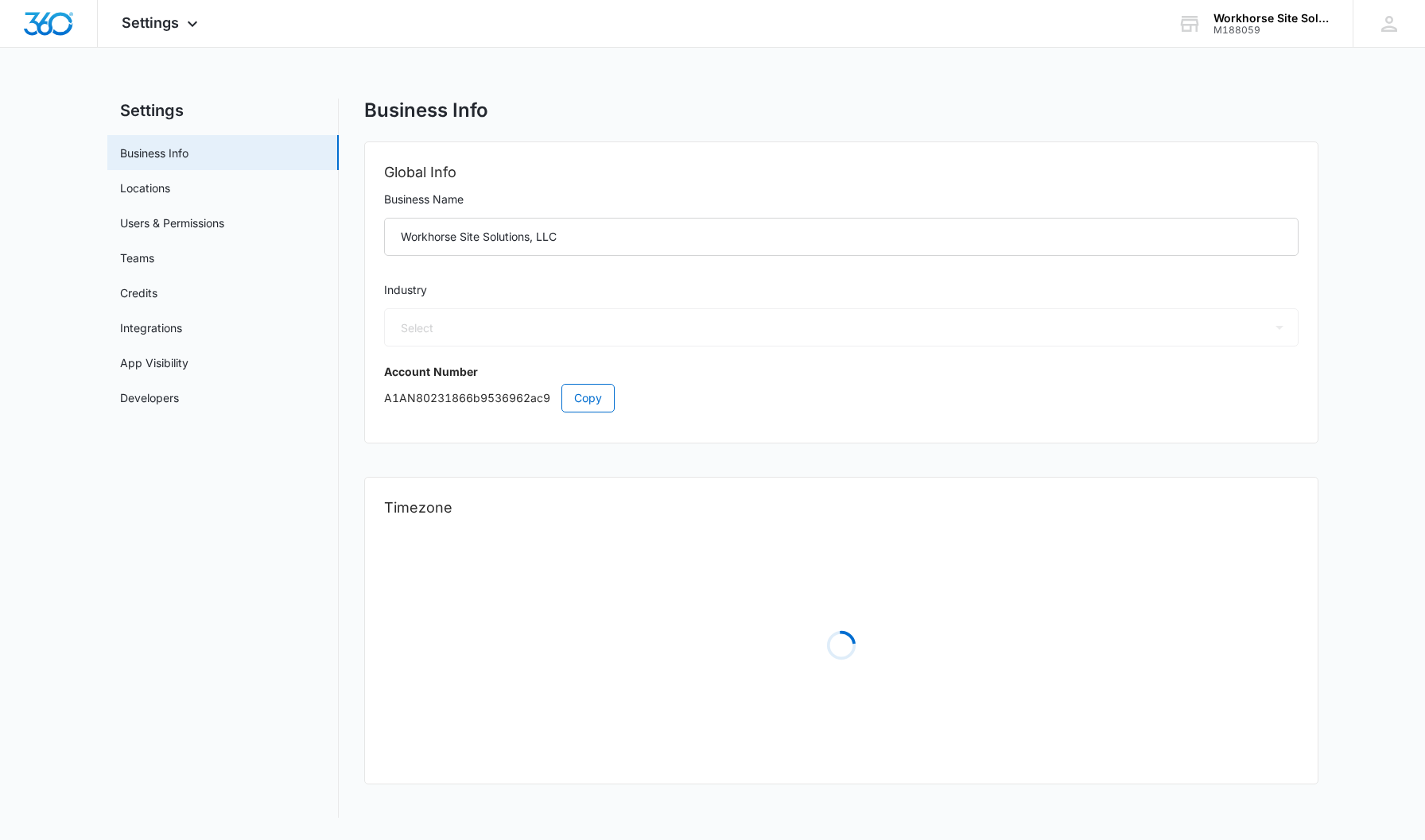
select select "52"
select select "US"
select select "America/Los_Angeles"
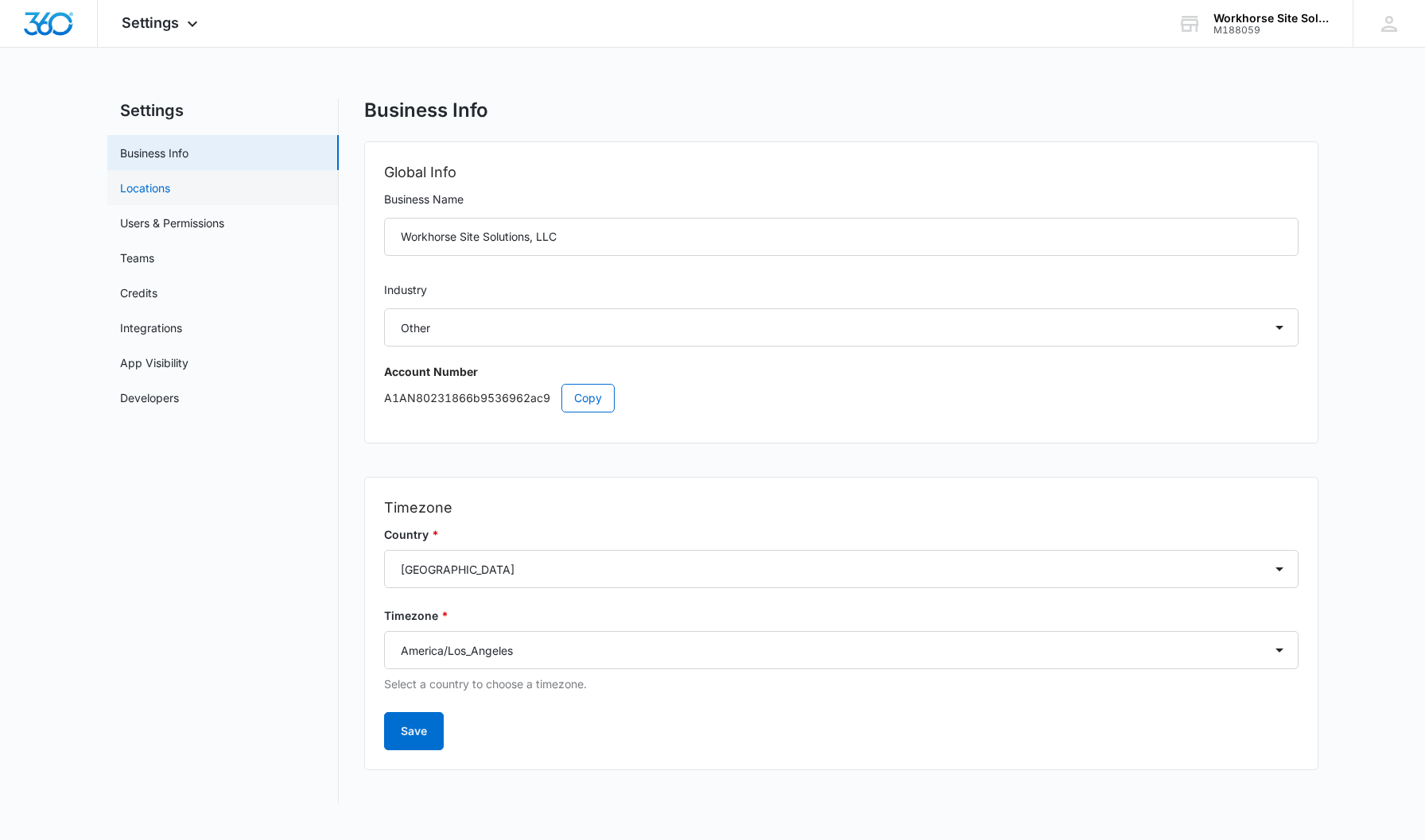
click at [150, 185] on link "Locations" at bounding box center [144, 188] width 50 height 17
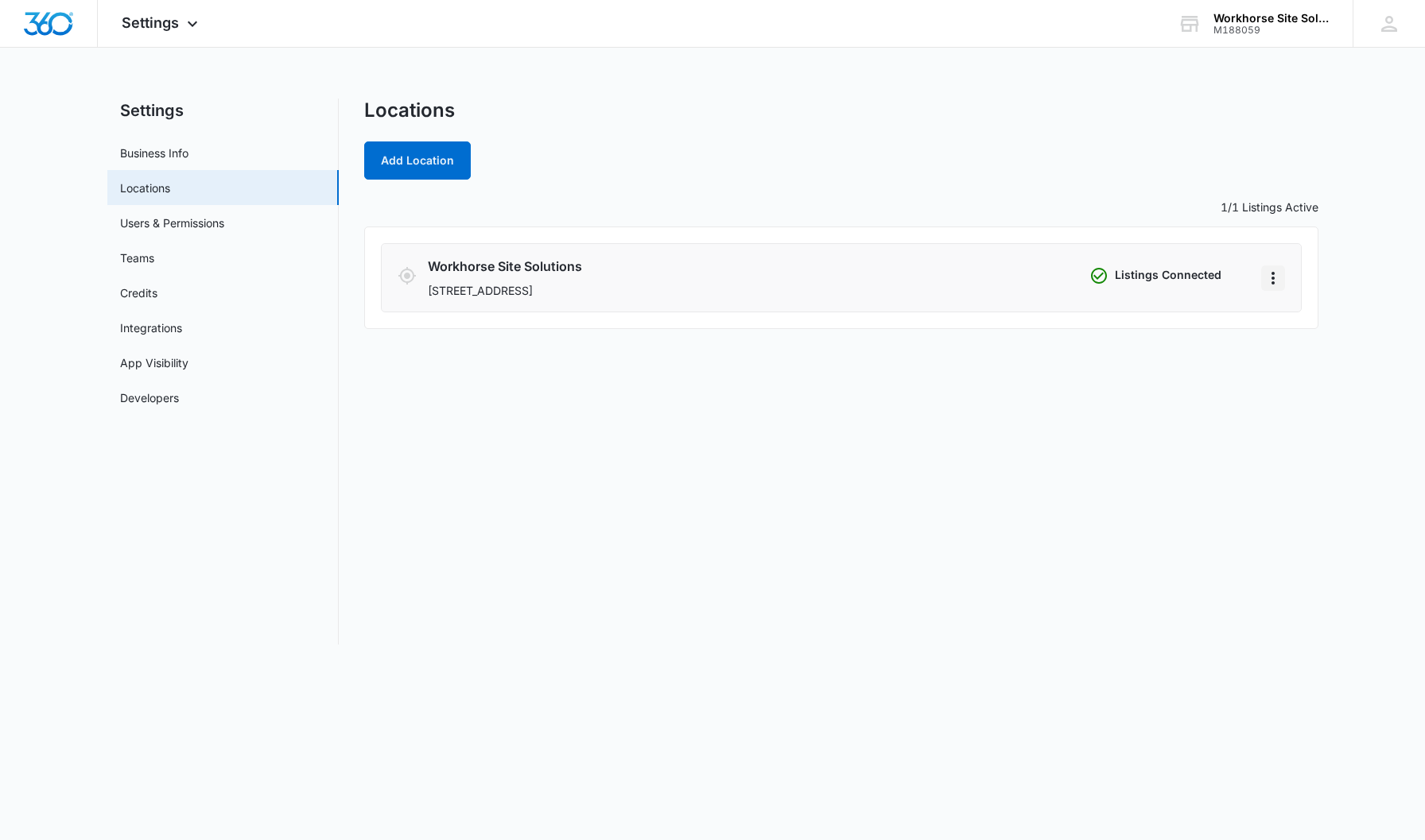
click at [1279, 274] on icon "Actions" at bounding box center [1273, 278] width 19 height 19
click at [753, 506] on div "Locations Add Location 1/1 Listings Active Workhorse Site Solutions [STREET_ADD…" at bounding box center [841, 371] width 954 height 546
click at [1014, 267] on h3 "Workhorse Site Solutions" at bounding box center [756, 267] width 655 height 19
click at [912, 252] on li "Workhorse Site Solutions [STREET_ADDRESS] Listings Connected" at bounding box center [841, 277] width 921 height 69
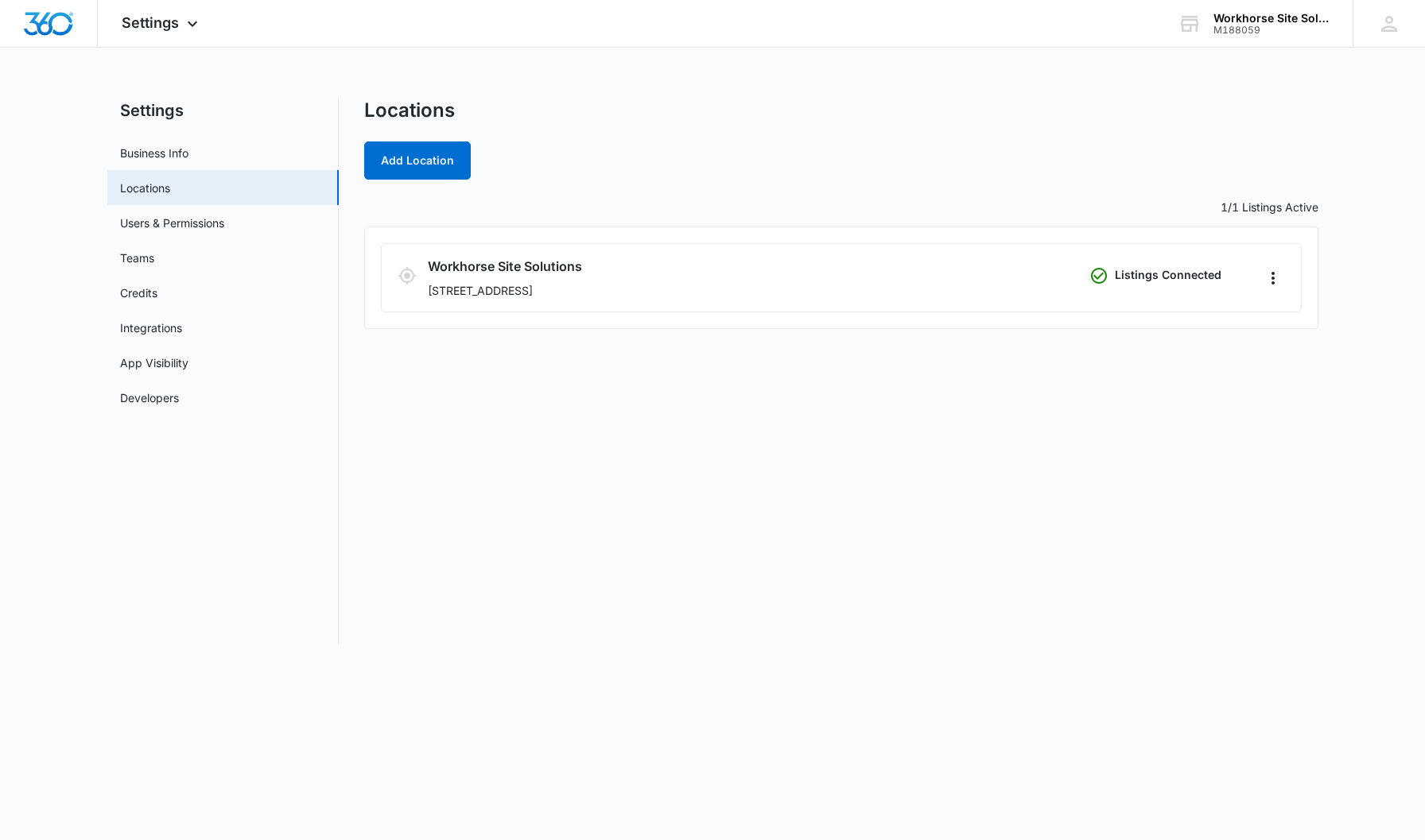
click at [848, 153] on div "Add Location" at bounding box center [841, 160] width 954 height 38
click at [188, 153] on link "Business Info" at bounding box center [154, 153] width 68 height 17
select select "52"
select select "US"
select select "America/Los_Angeles"
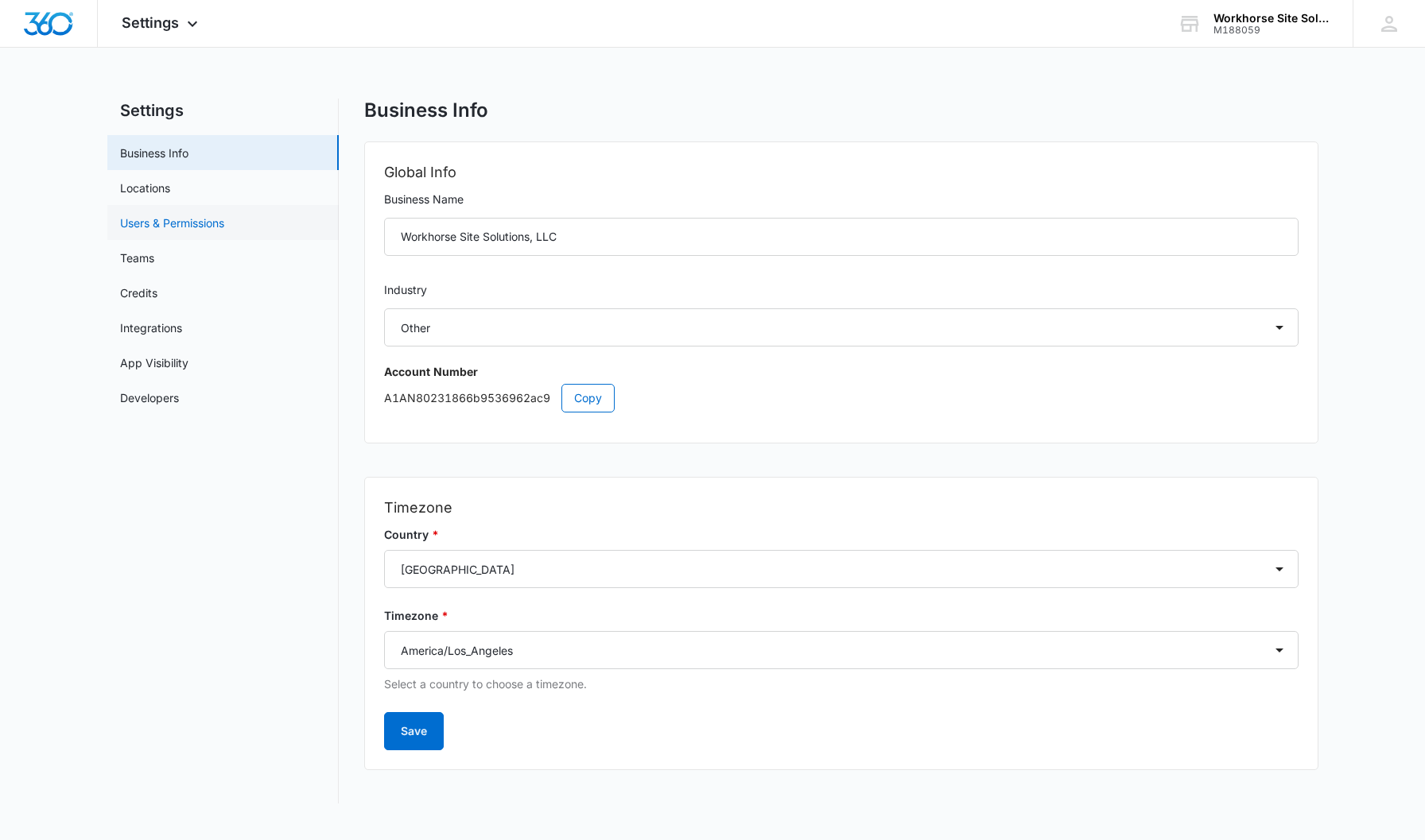
click at [187, 226] on link "Users & Permissions" at bounding box center [172, 223] width 104 height 17
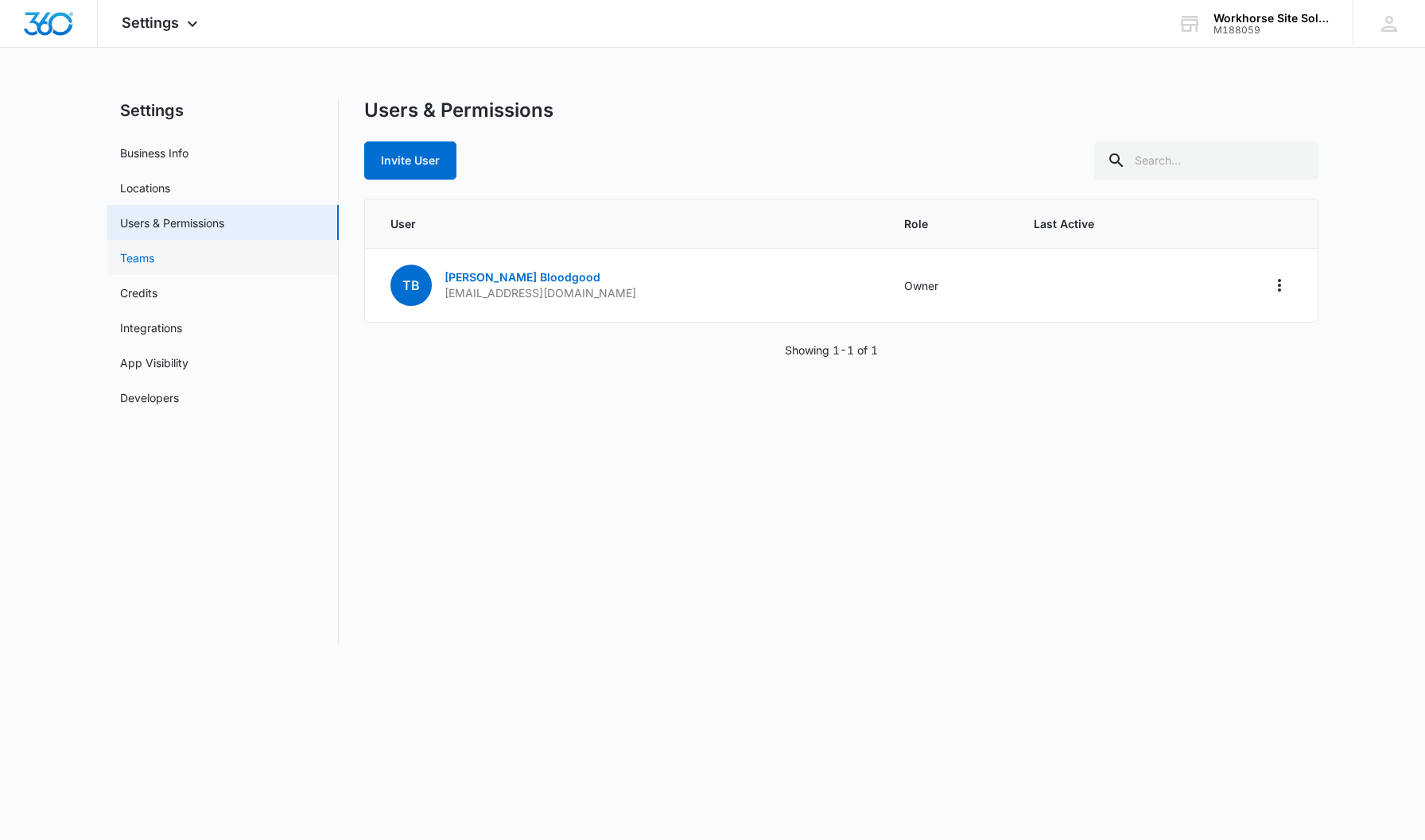
click at [154, 253] on link "Teams" at bounding box center [137, 258] width 34 height 17
click at [154, 259] on link "Teams" at bounding box center [137, 258] width 34 height 17
click at [180, 325] on link "Integrations" at bounding box center [150, 328] width 62 height 17
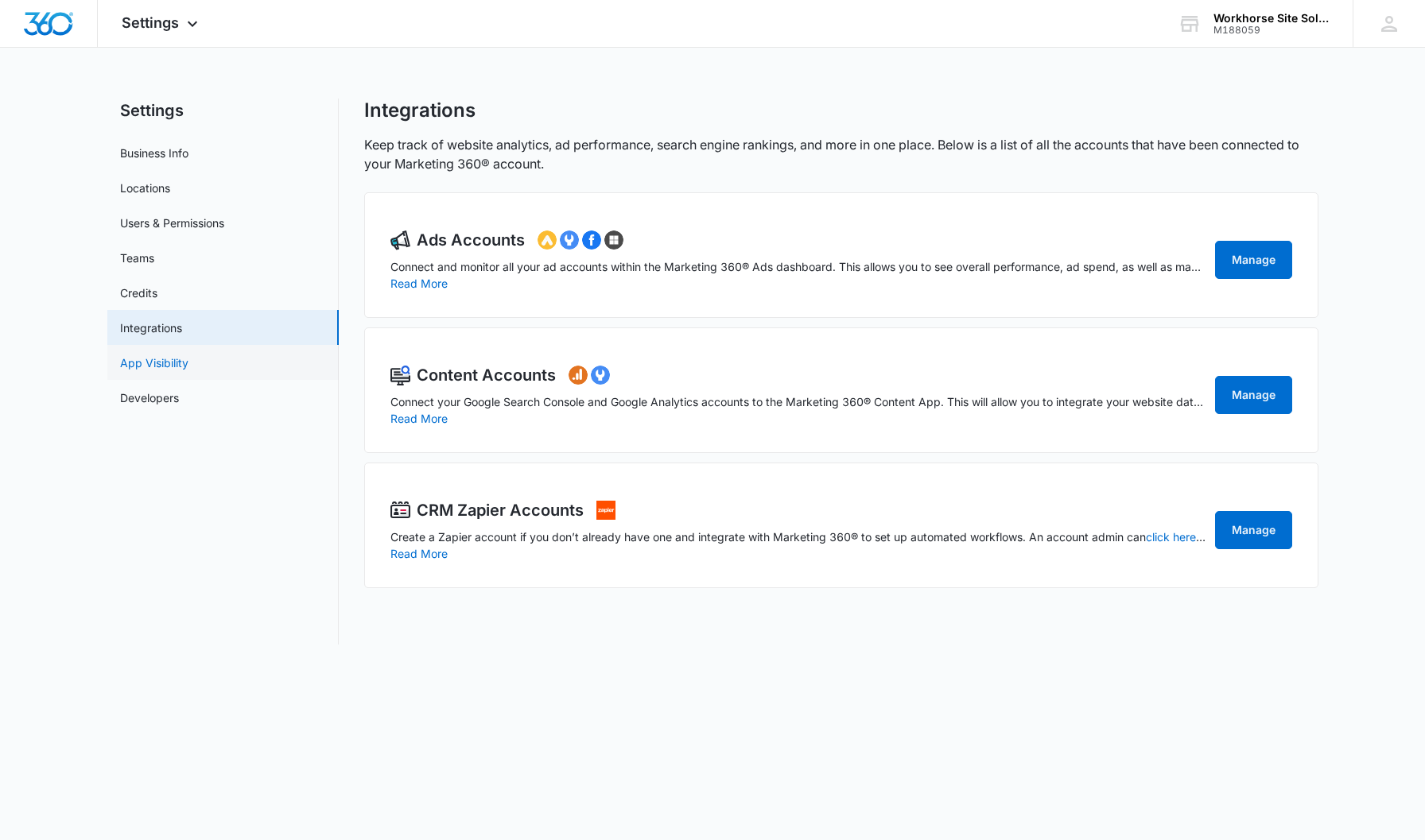
click at [169, 361] on link "App Visibility" at bounding box center [154, 364] width 68 height 17
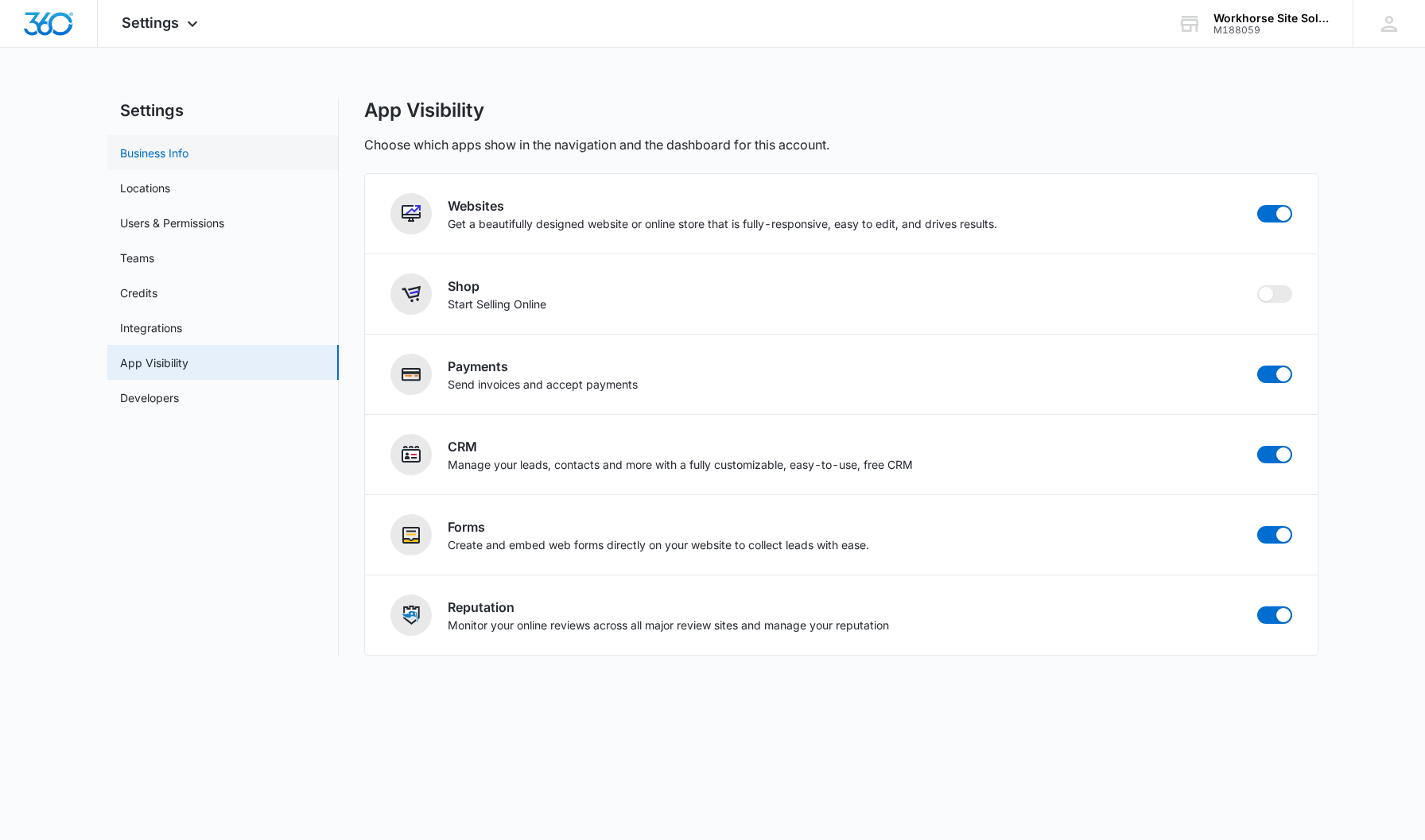
click at [144, 156] on link "Business Info" at bounding box center [154, 153] width 68 height 17
select select "52"
select select "US"
select select "America/Los_Angeles"
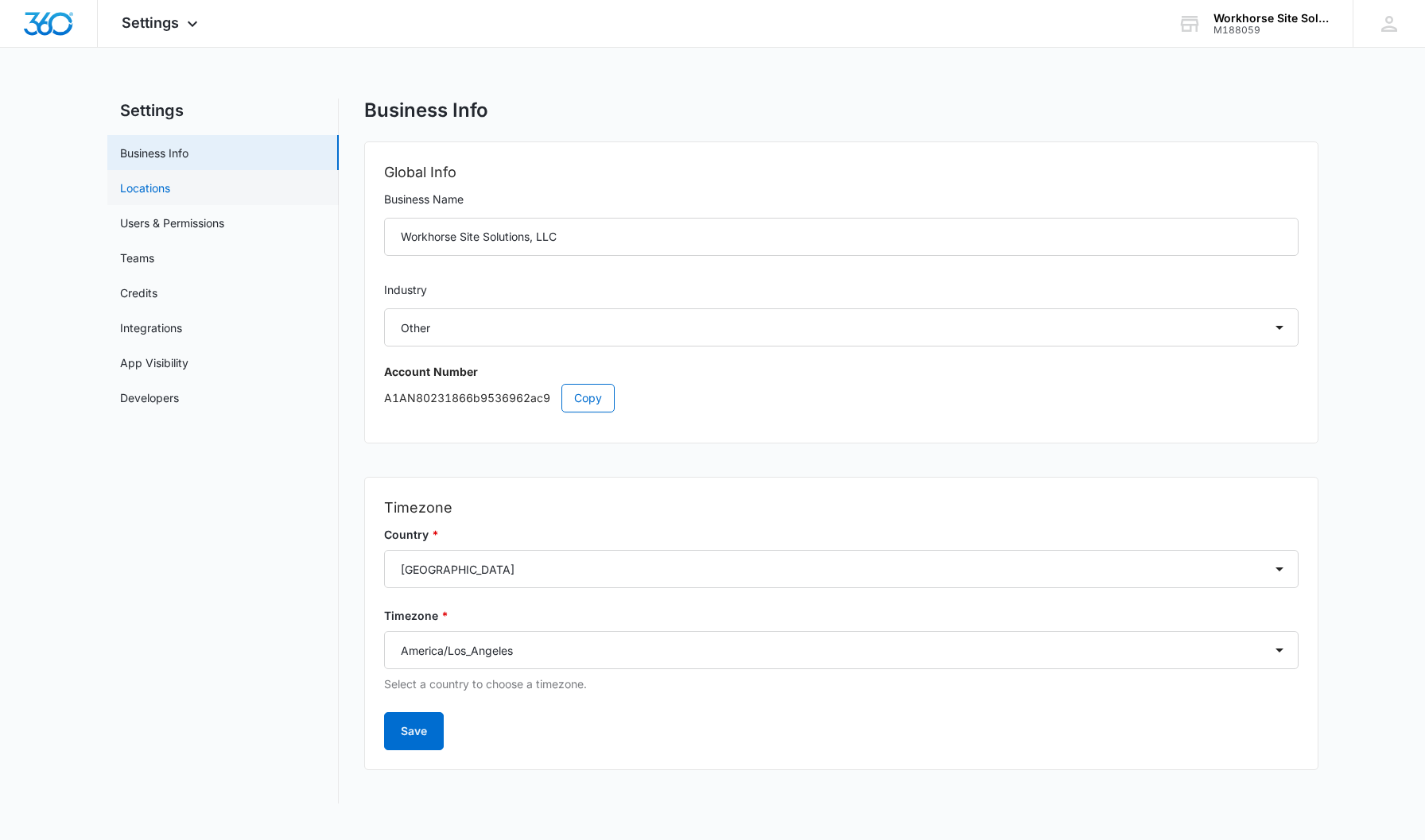
click at [169, 188] on link "Locations" at bounding box center [144, 188] width 50 height 17
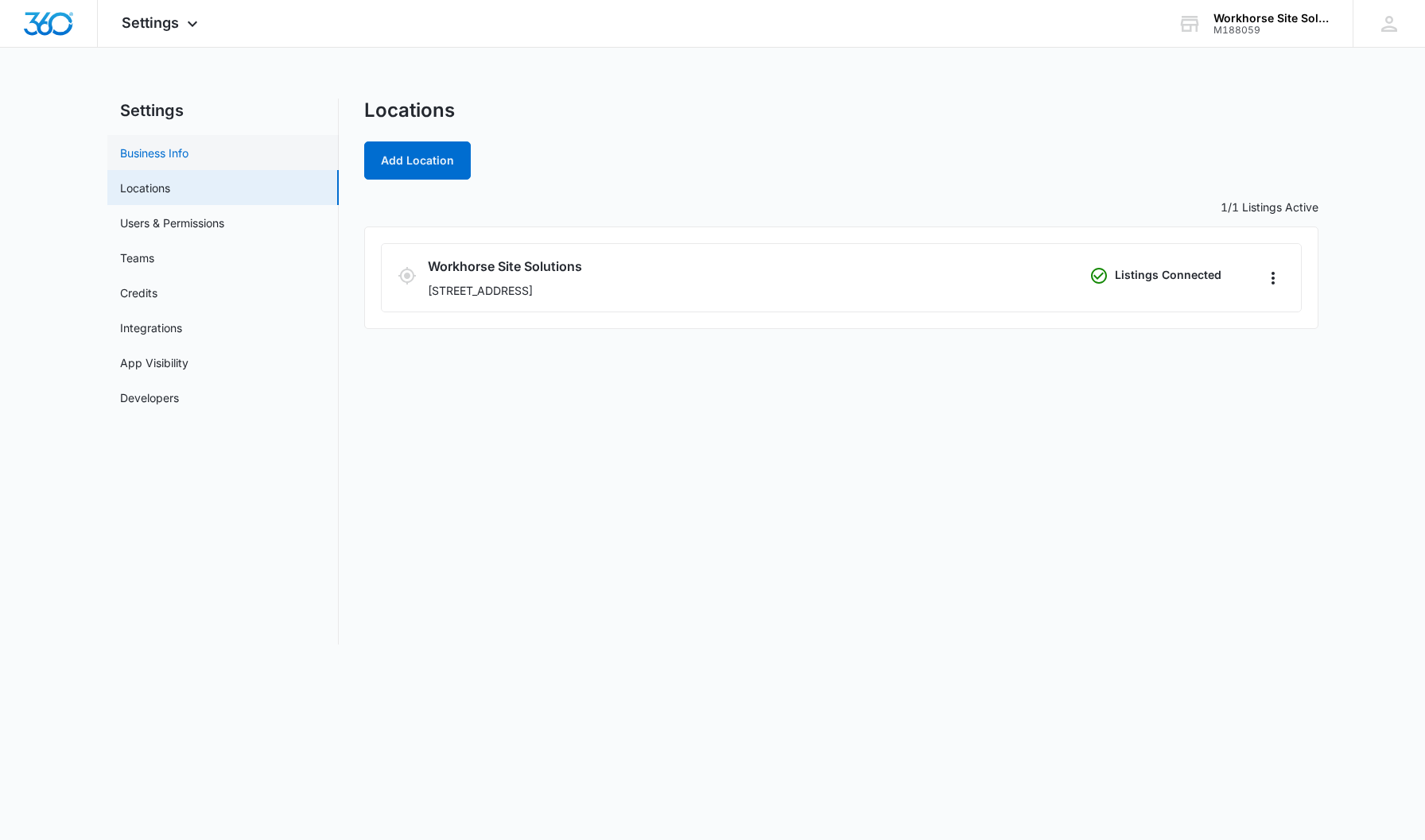
click at [188, 158] on link "Business Info" at bounding box center [154, 153] width 68 height 17
select select "52"
select select "US"
select select "America/Los_Angeles"
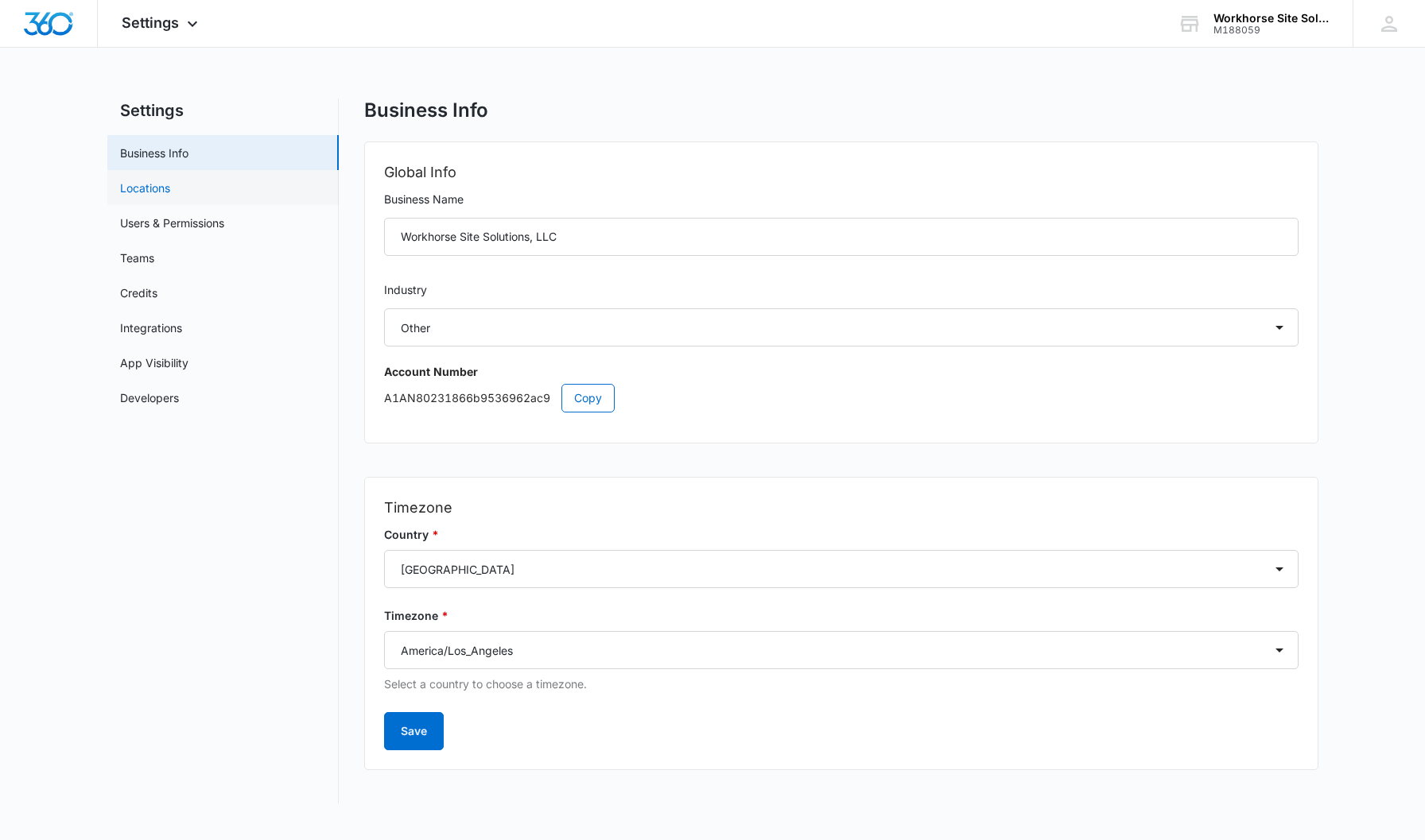
click at [154, 190] on link "Locations" at bounding box center [144, 188] width 50 height 17
